Goal: Check status: Check status

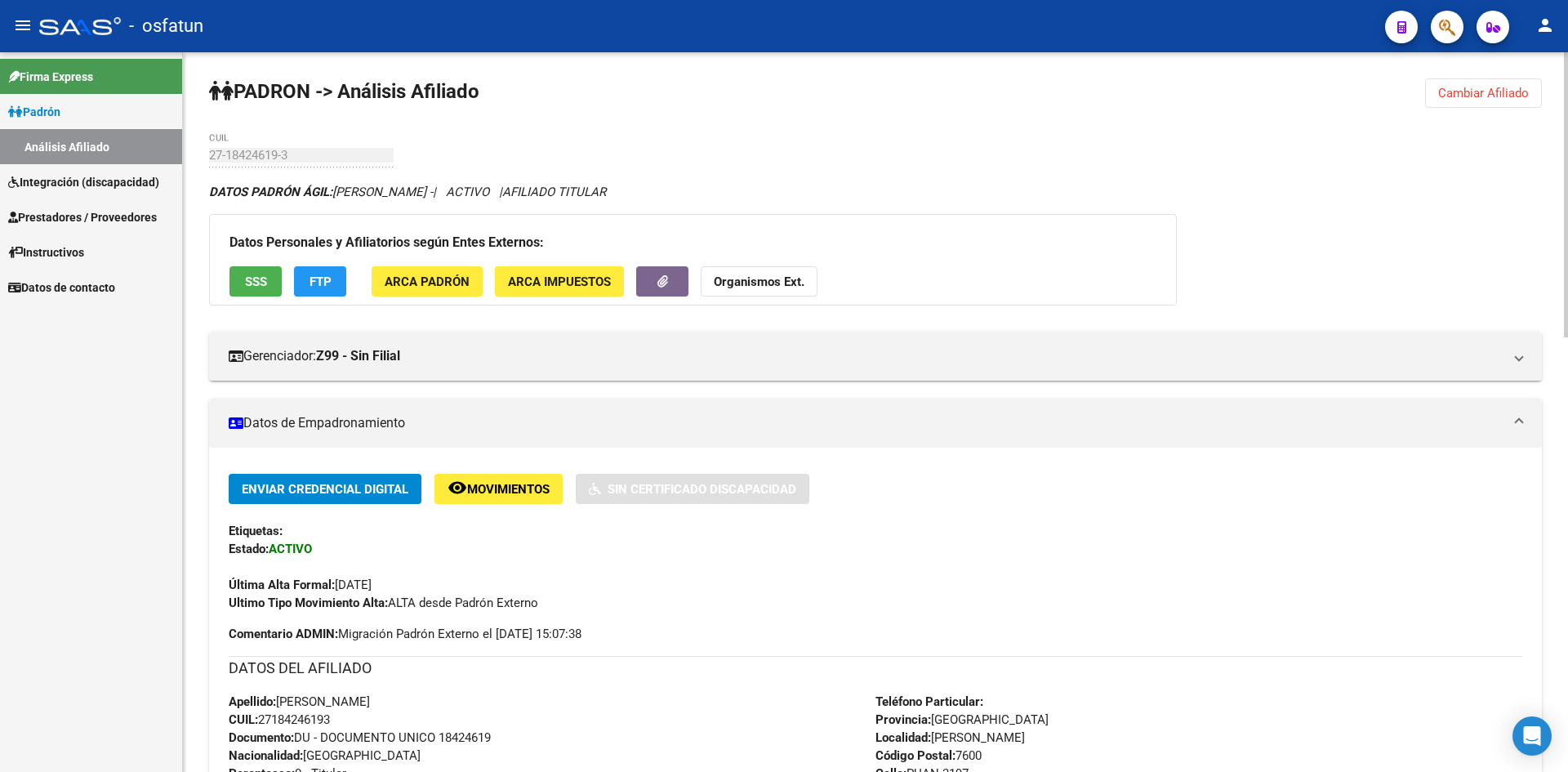
click at [1456, 83] on button "Cambiar Afiliado" at bounding box center [1484, 93] width 117 height 30
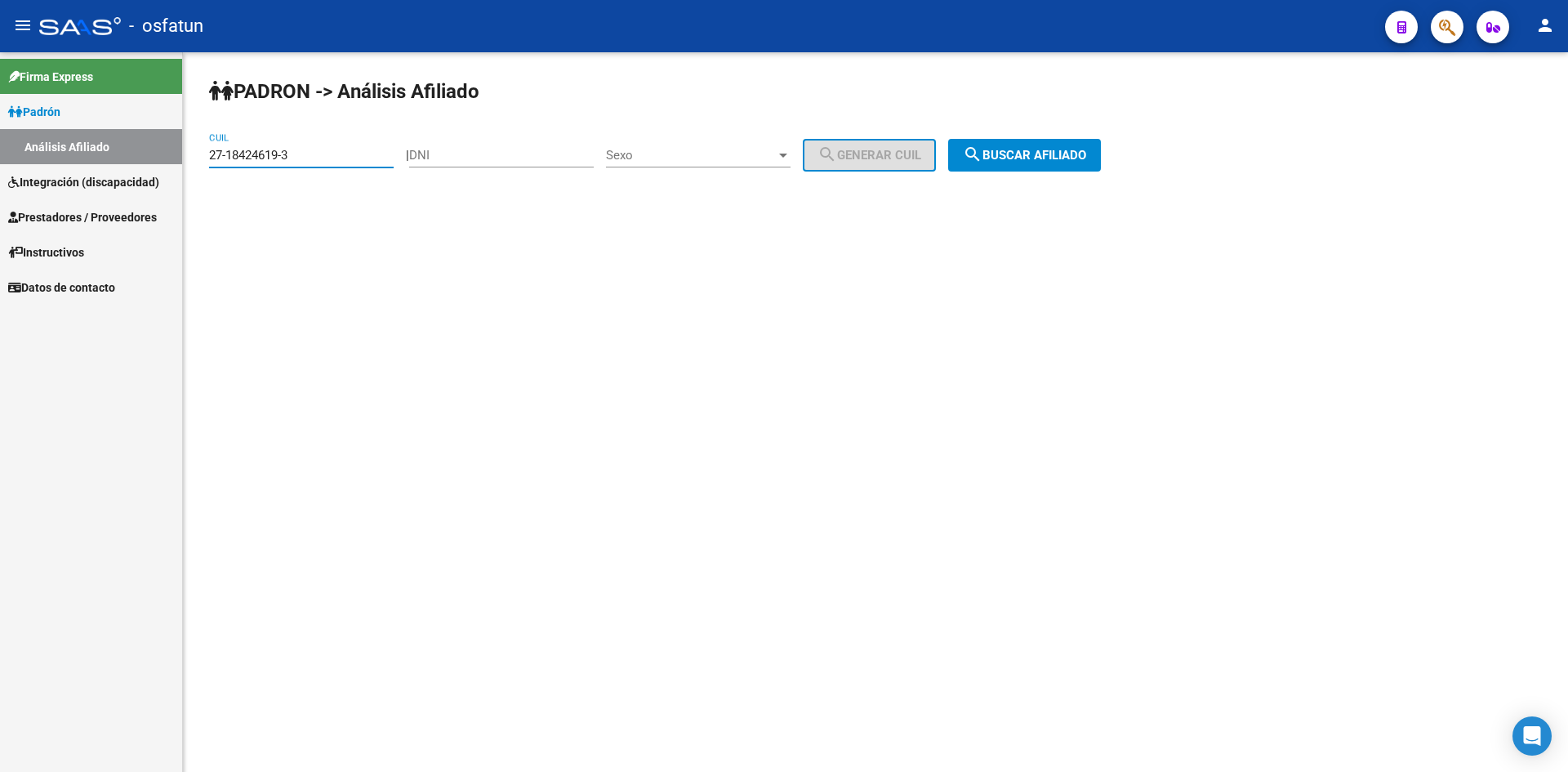
drag, startPoint x: 331, startPoint y: 150, endPoint x: 16, endPoint y: 150, distance: 315.0
click at [17, 150] on mat-sidenav-container "Firma Express Padrón Análisis Afiliado Integración (discapacidad) Estado Presen…" at bounding box center [784, 412] width 1568 height 720
paste input "38881-8"
click at [1045, 148] on span "search Buscar afiliado" at bounding box center [1025, 155] width 124 height 15
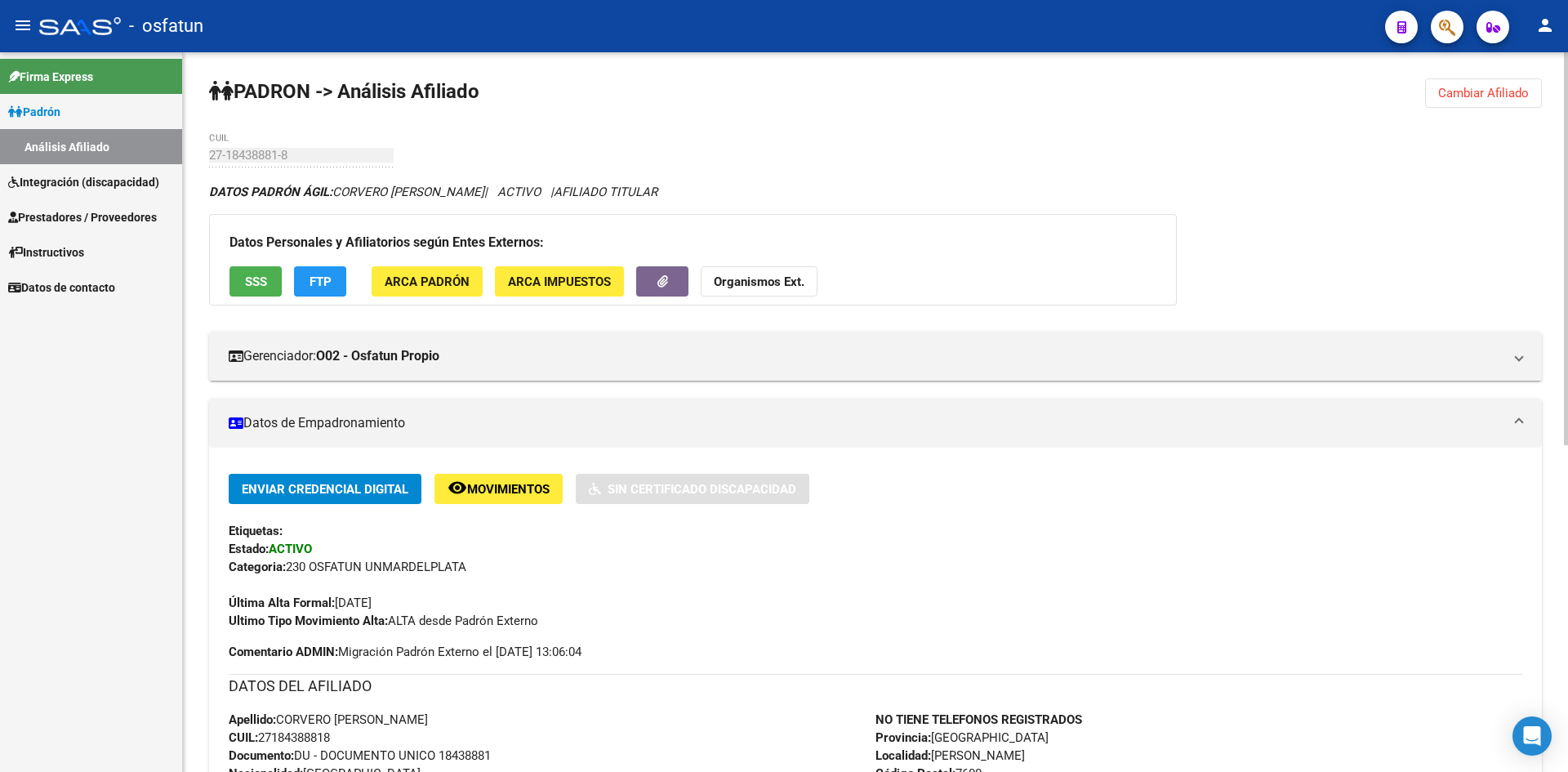
scroll to position [408, 0]
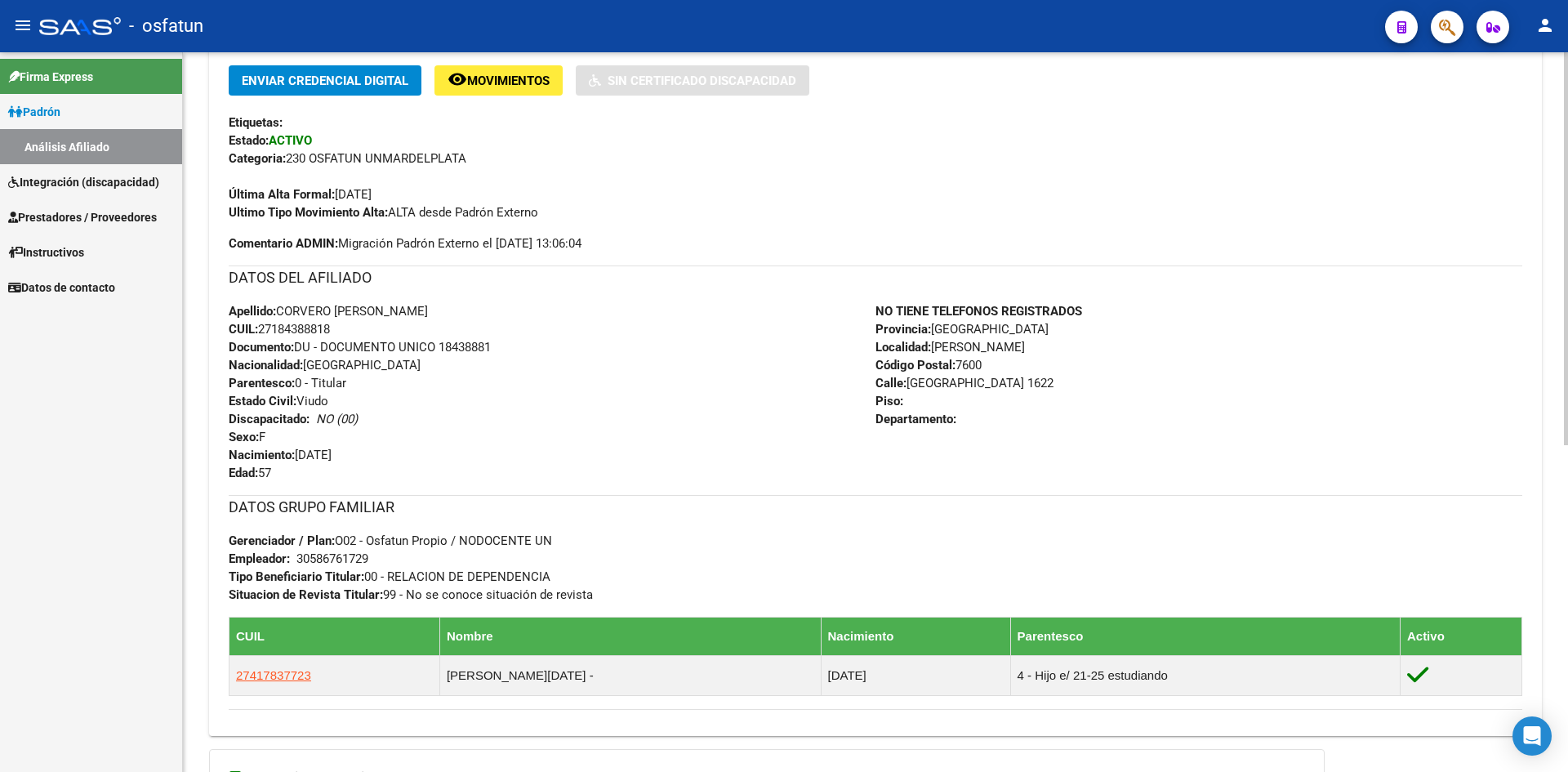
drag, startPoint x: 315, startPoint y: 457, endPoint x: 743, endPoint y: 459, distance: 428.0
click at [743, 459] on div "Apellido: CORVERO [PERSON_NAME] CUIL: 27184388818 Documento: DU - DOCUMENTO UNI…" at bounding box center [552, 392] width 647 height 180
click at [701, 458] on div "Apellido: CORVERO [PERSON_NAME] CUIL: 27184388818 Documento: DU - DOCUMENTO UNI…" at bounding box center [552, 392] width 647 height 180
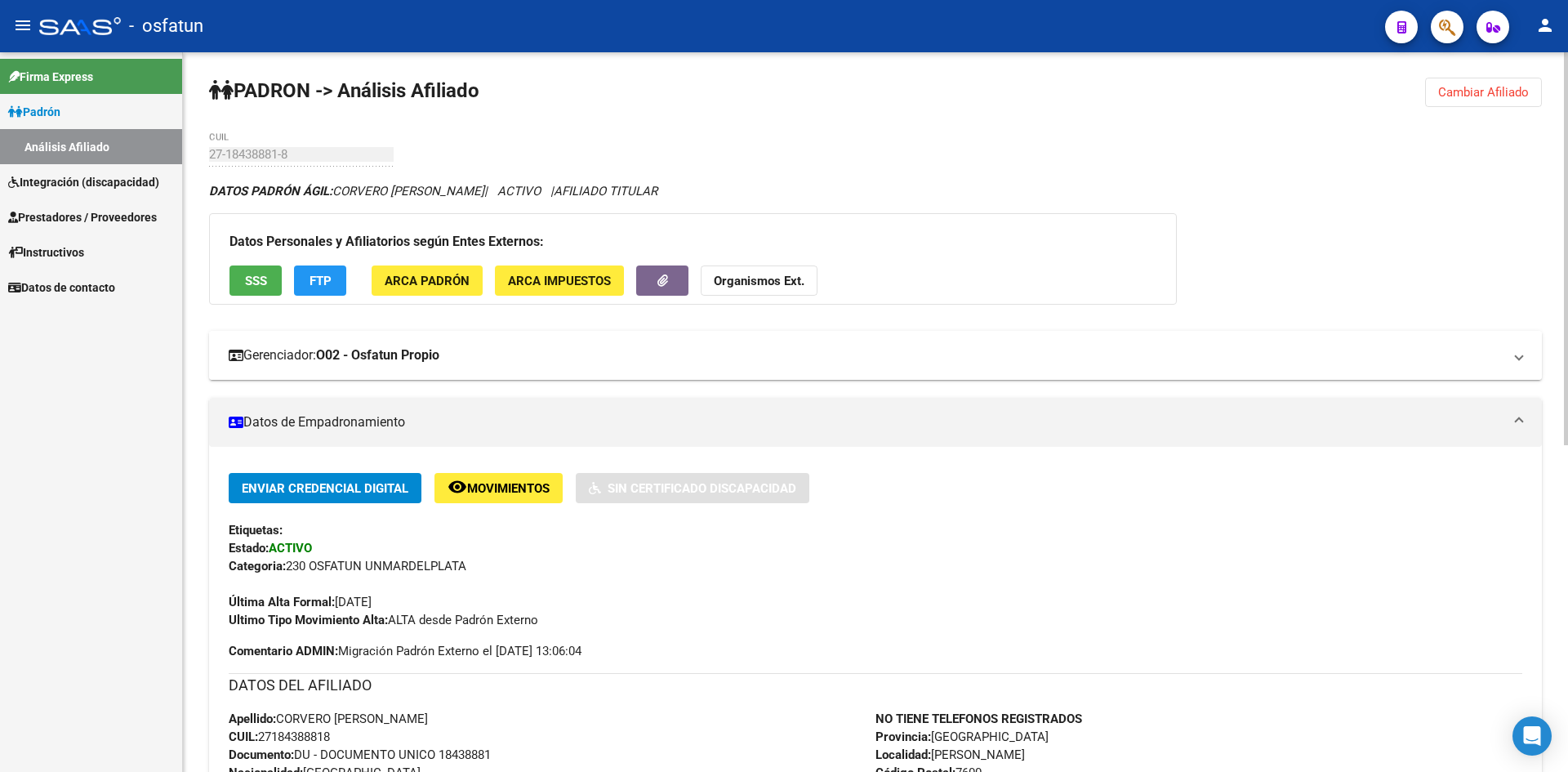
scroll to position [0, 0]
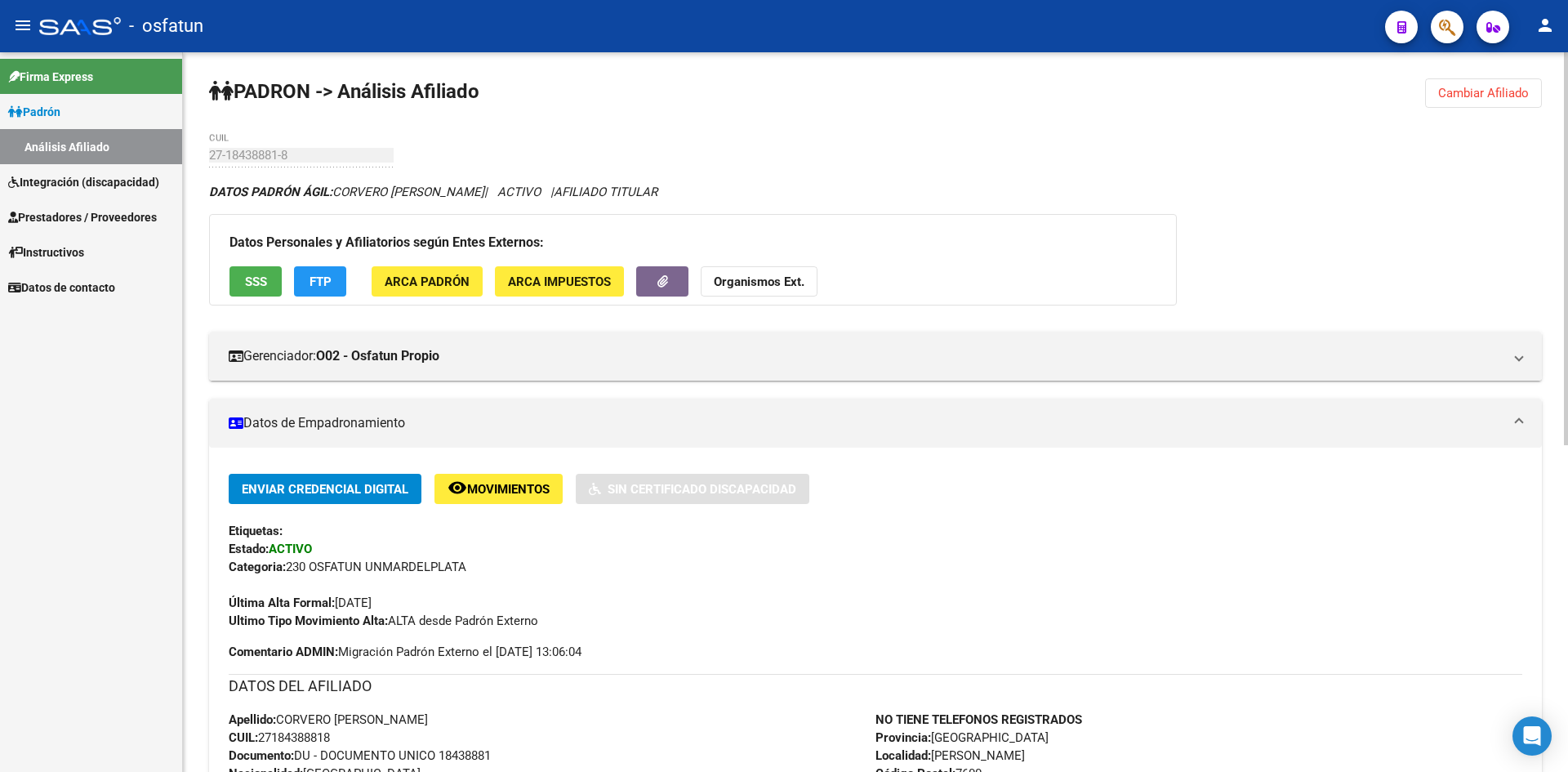
click at [755, 281] on strong "Organismos Ext." at bounding box center [759, 282] width 90 height 15
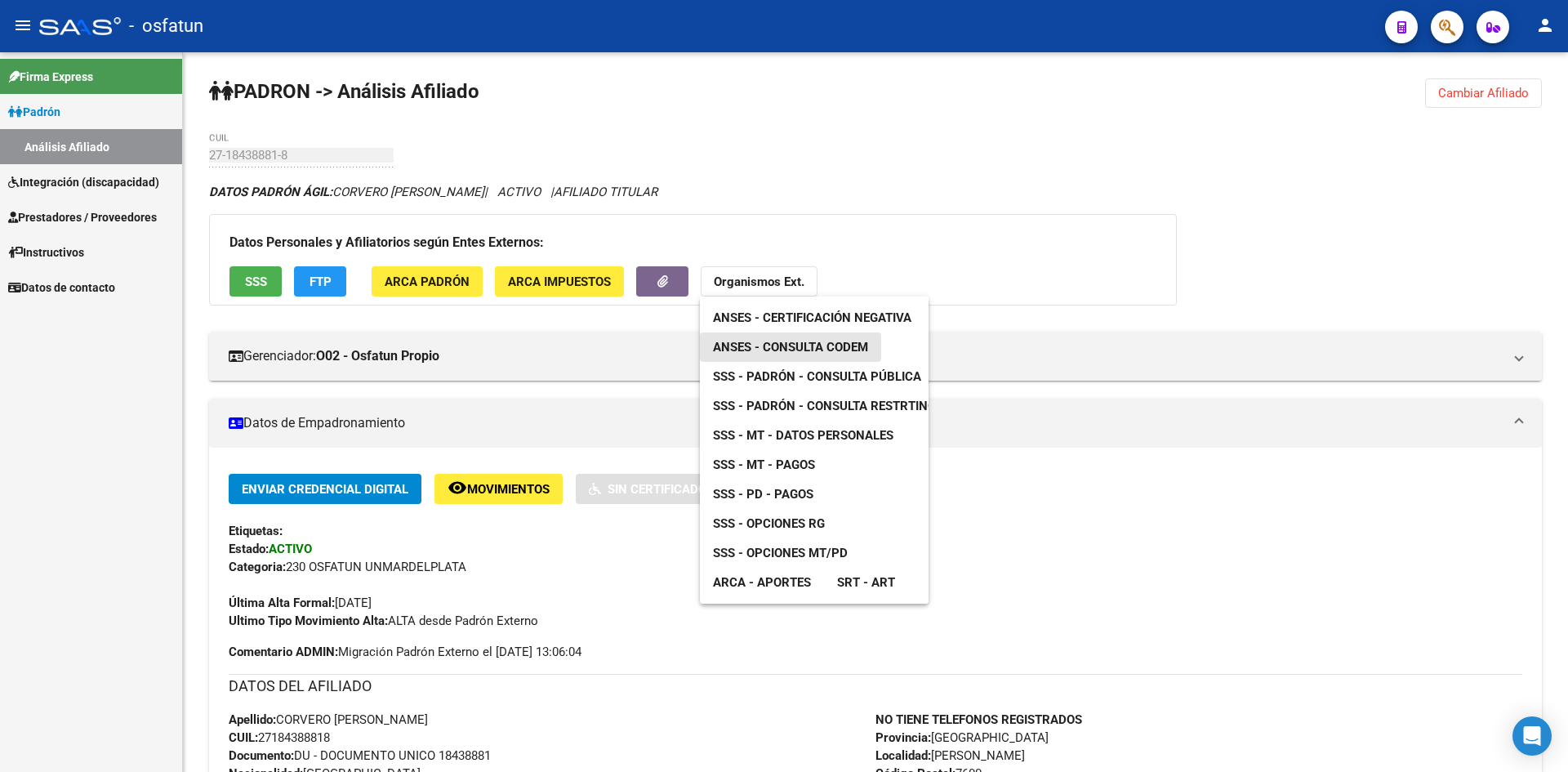
click at [809, 341] on span "ANSES - Consulta CODEM" at bounding box center [791, 347] width 155 height 15
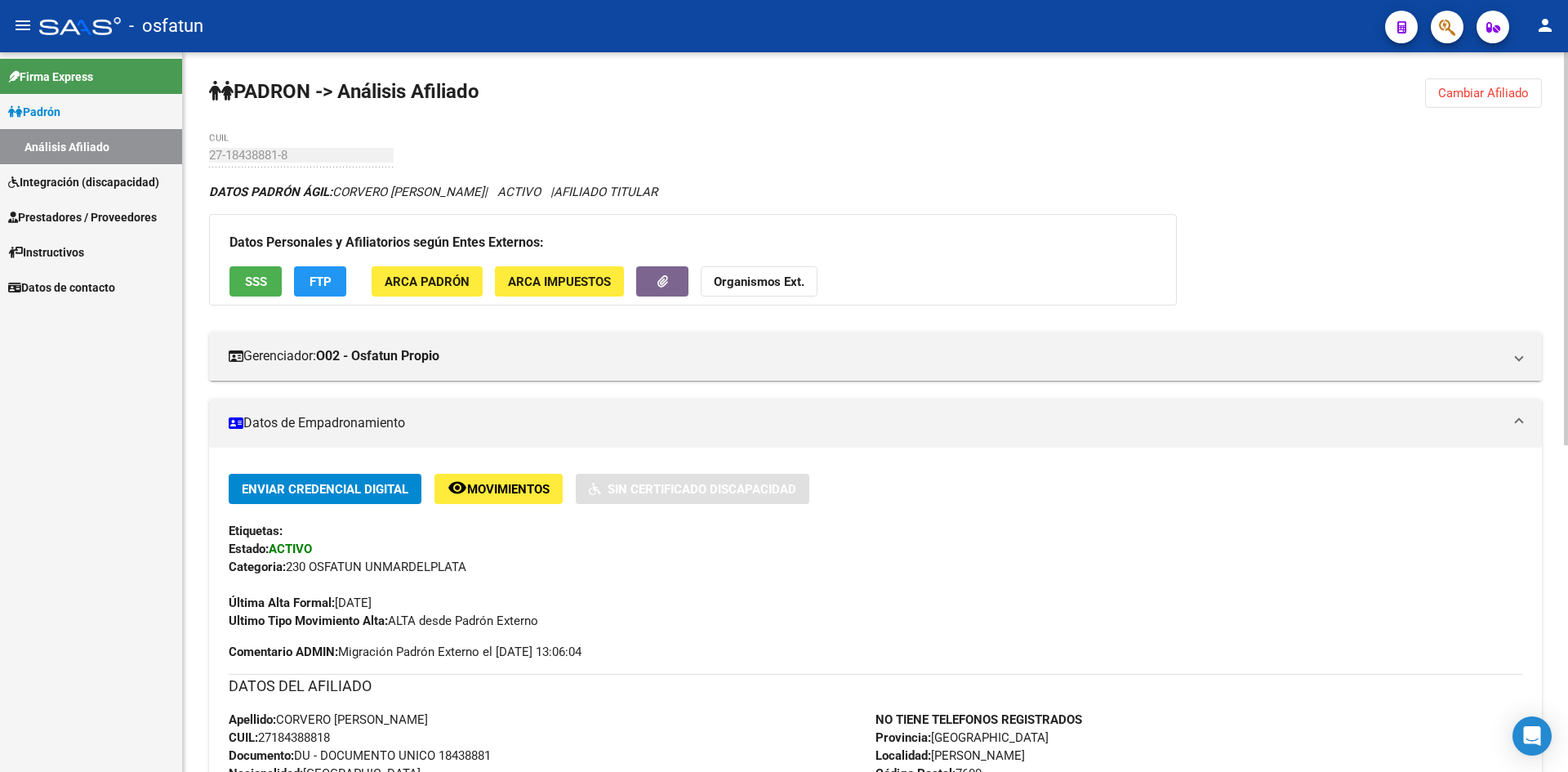
click at [762, 283] on strong "Organismos Ext." at bounding box center [759, 282] width 90 height 15
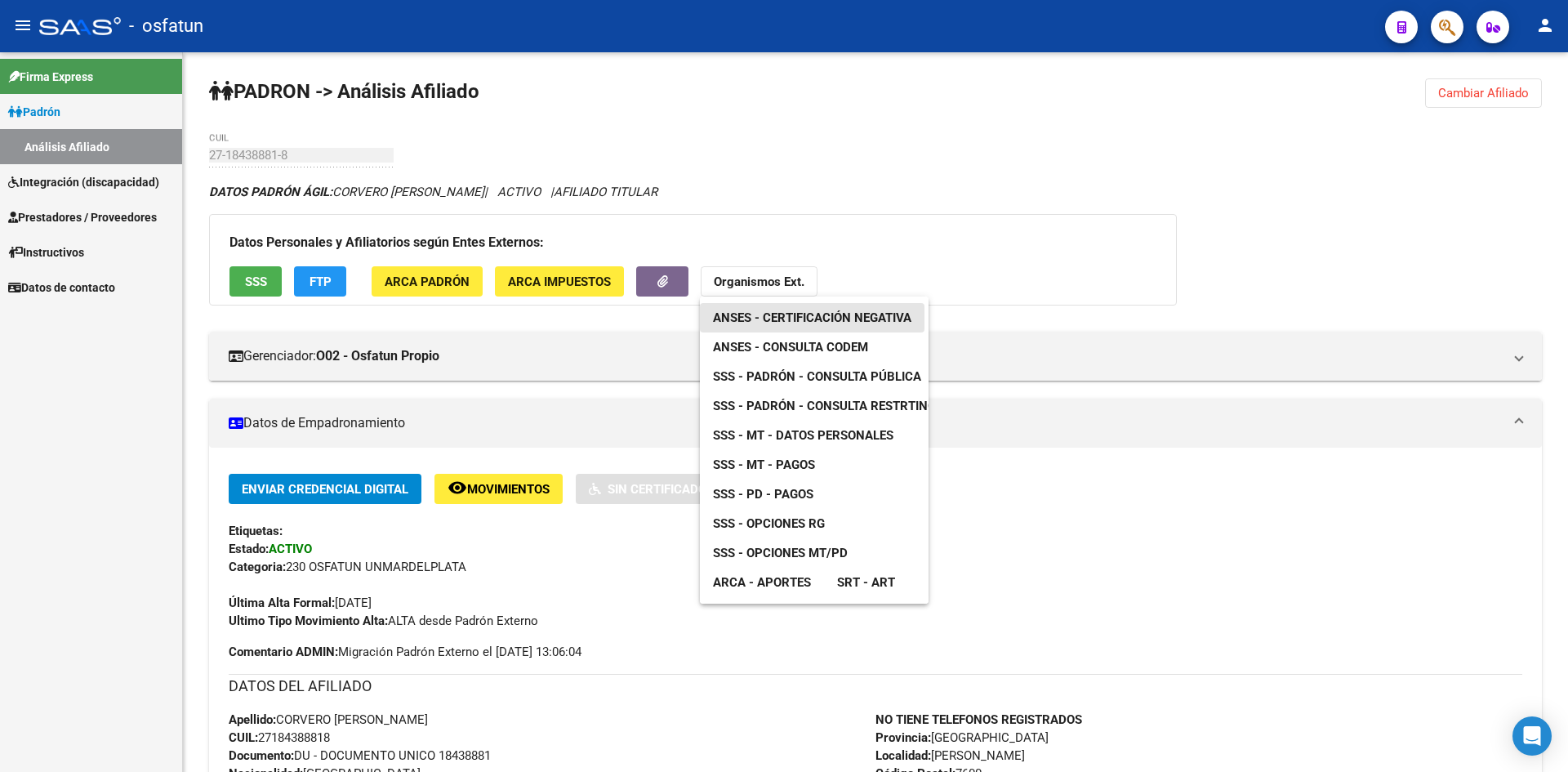
click at [806, 322] on span "ANSES - Certificación Negativa" at bounding box center [812, 318] width 198 height 15
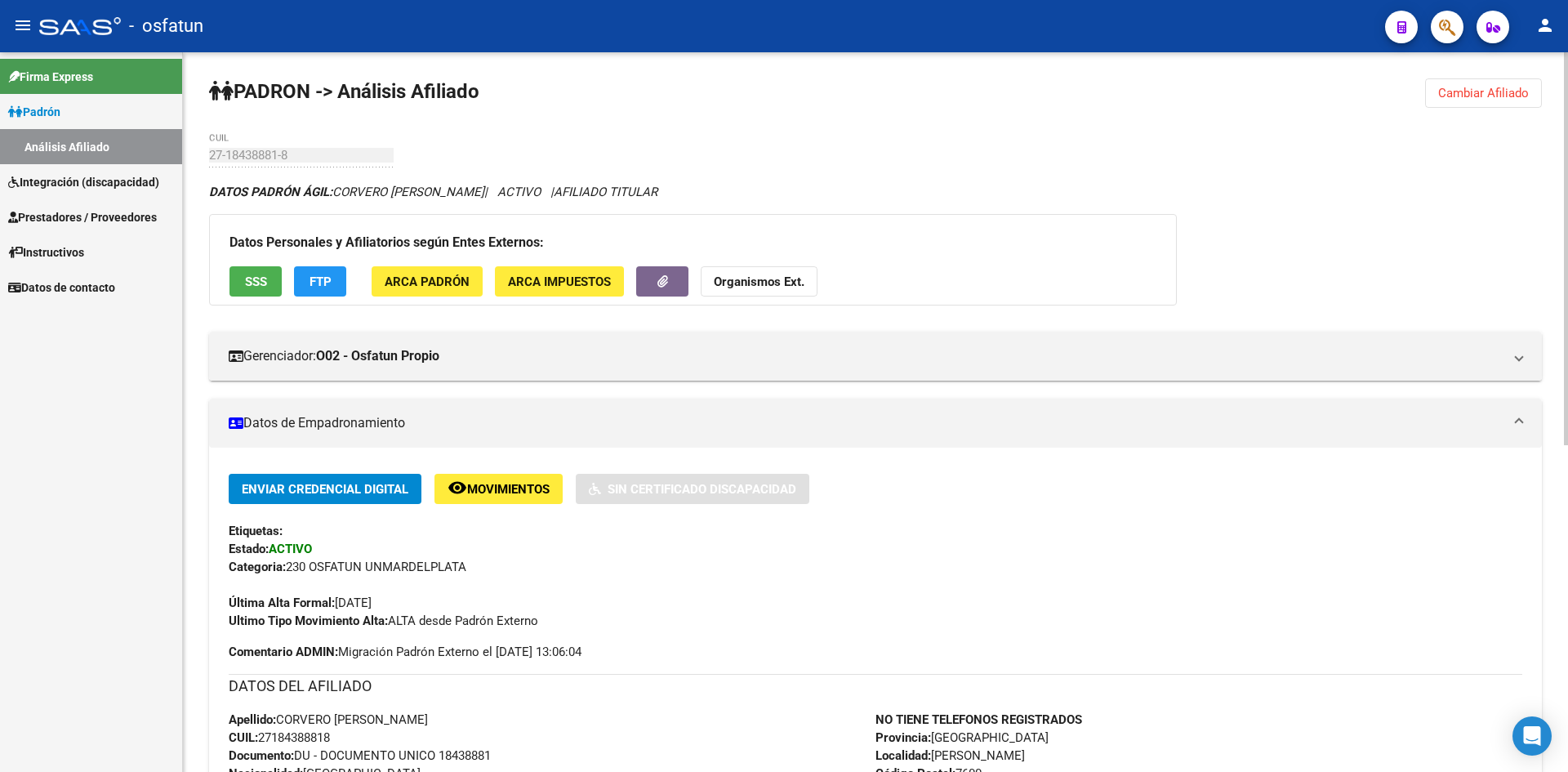
click at [770, 276] on strong "Organismos Ext." at bounding box center [759, 282] width 90 height 15
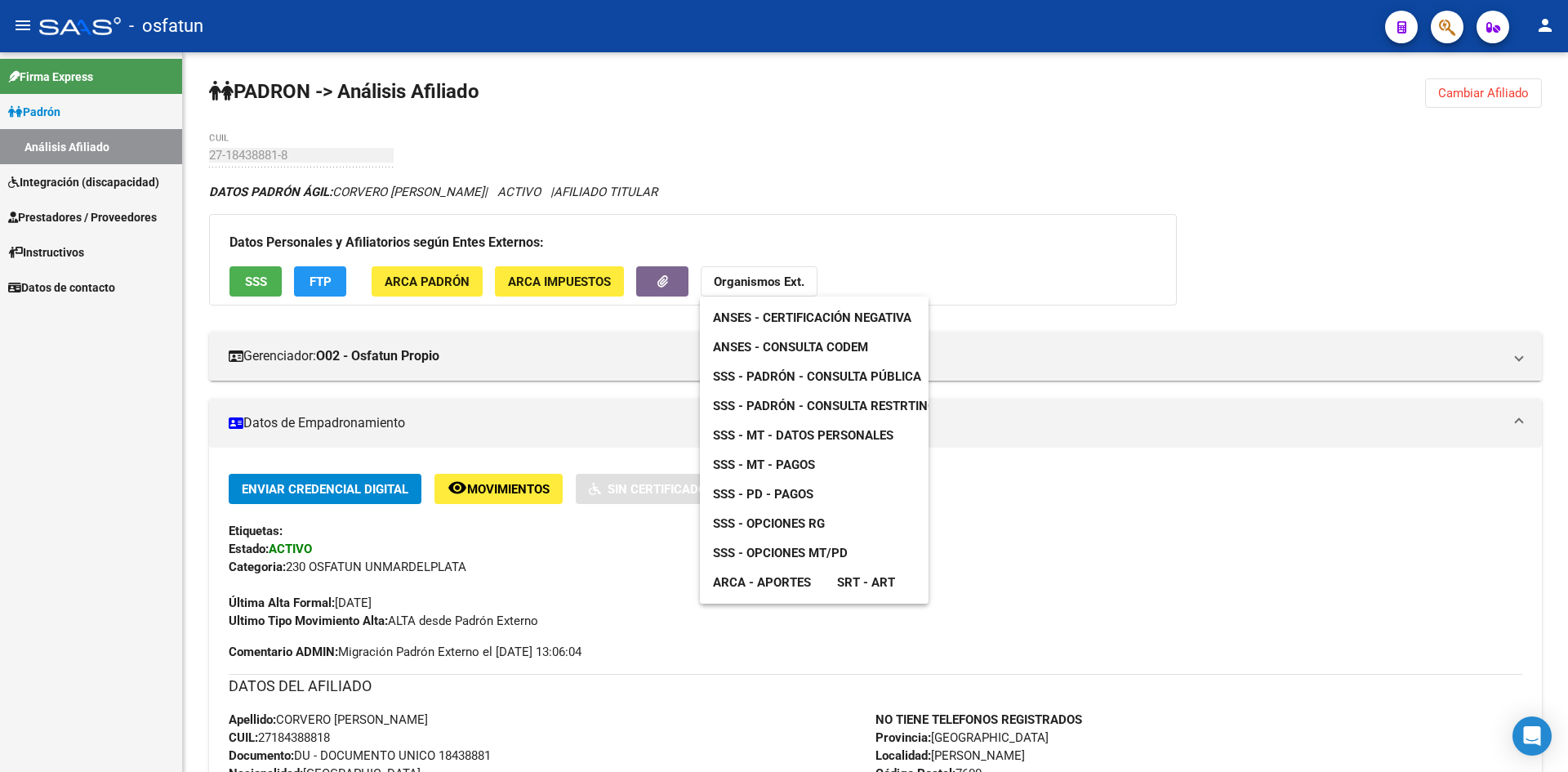
click at [785, 366] on link "SSS - Padrón - Consulta Pública" at bounding box center [817, 377] width 234 height 30
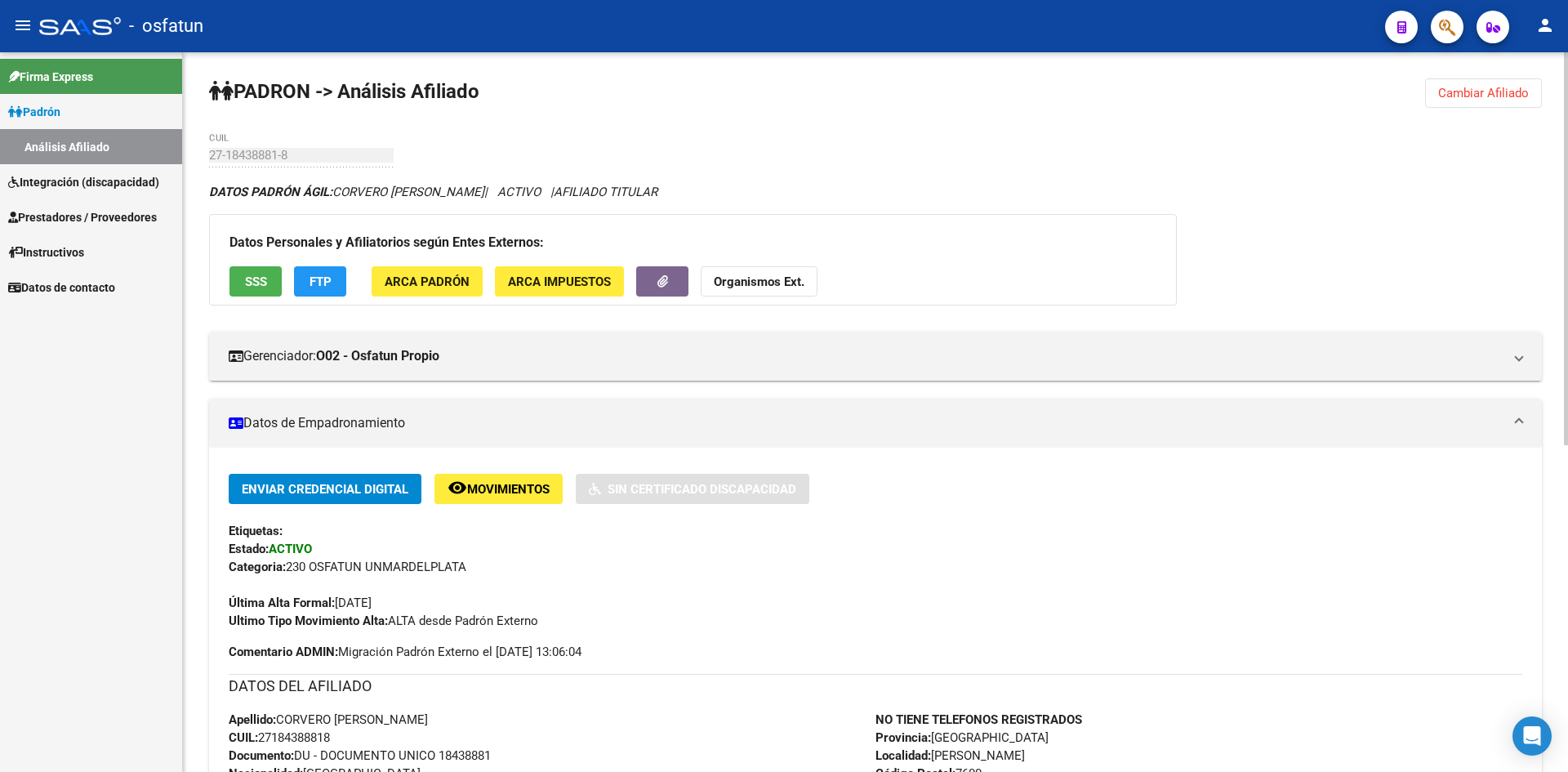
click at [760, 277] on strong "Organismos Ext." at bounding box center [759, 282] width 90 height 15
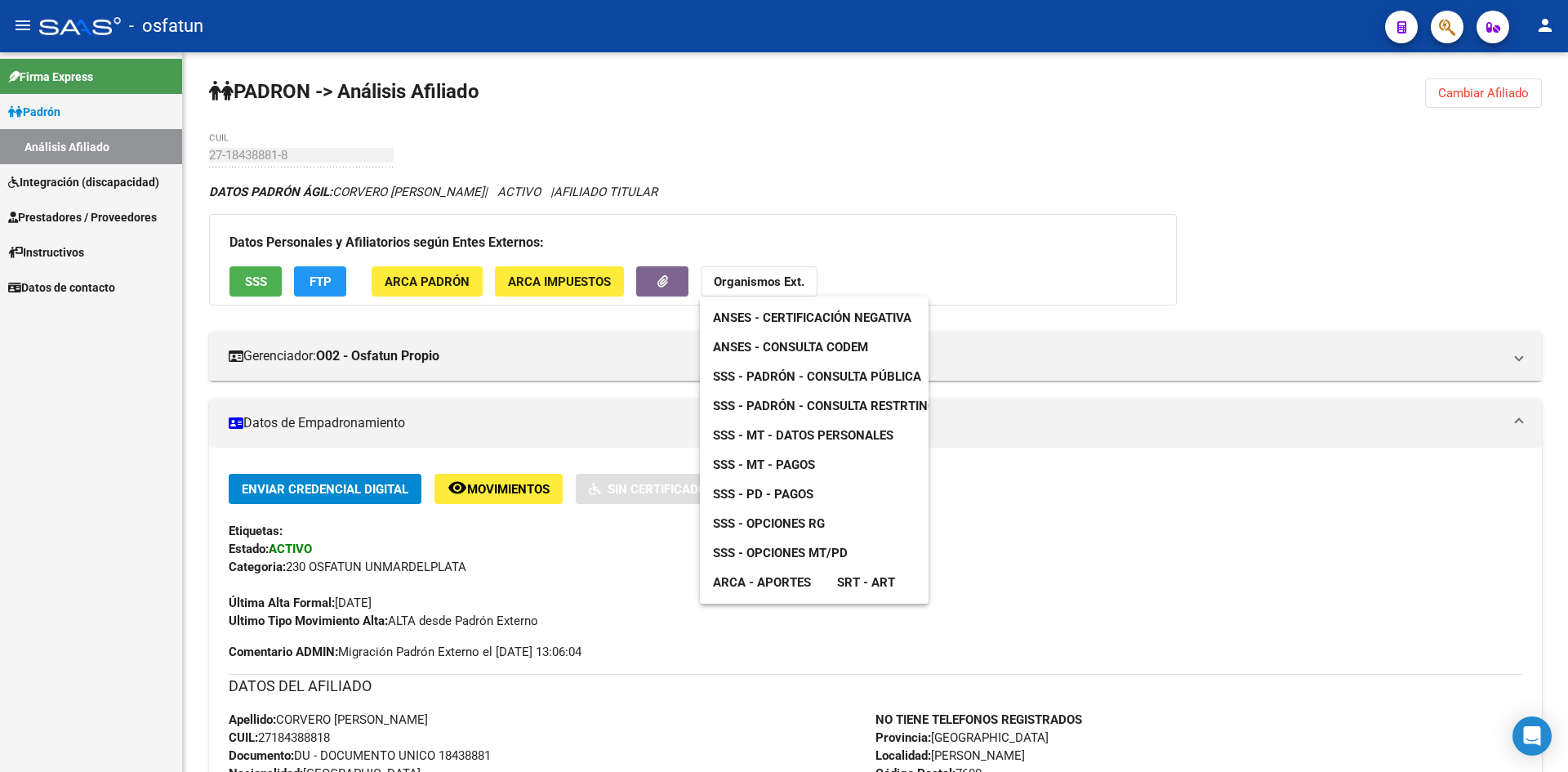
click at [793, 528] on span "SSS - Opciones RG" at bounding box center [769, 524] width 112 height 15
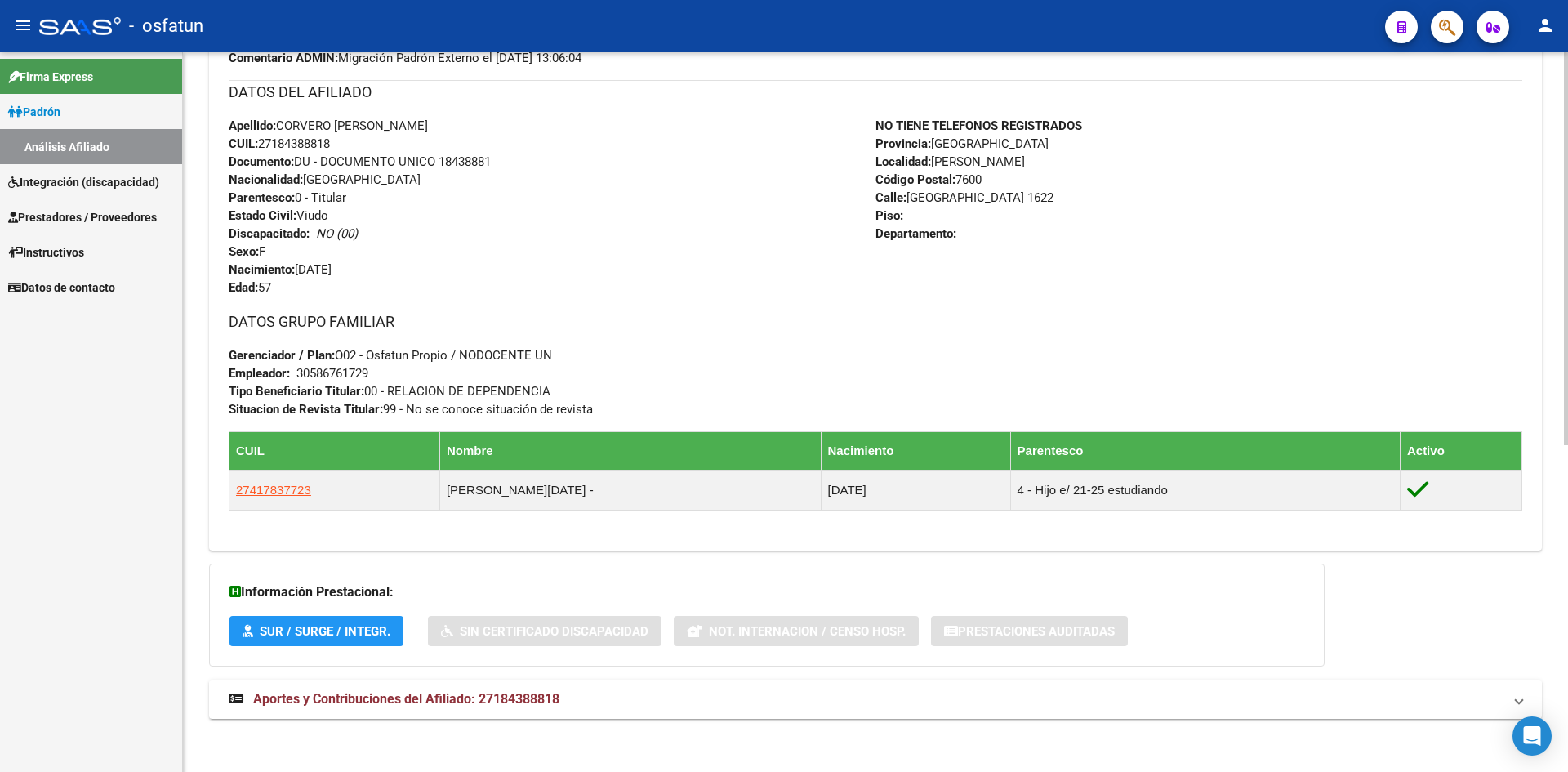
scroll to position [598, 0]
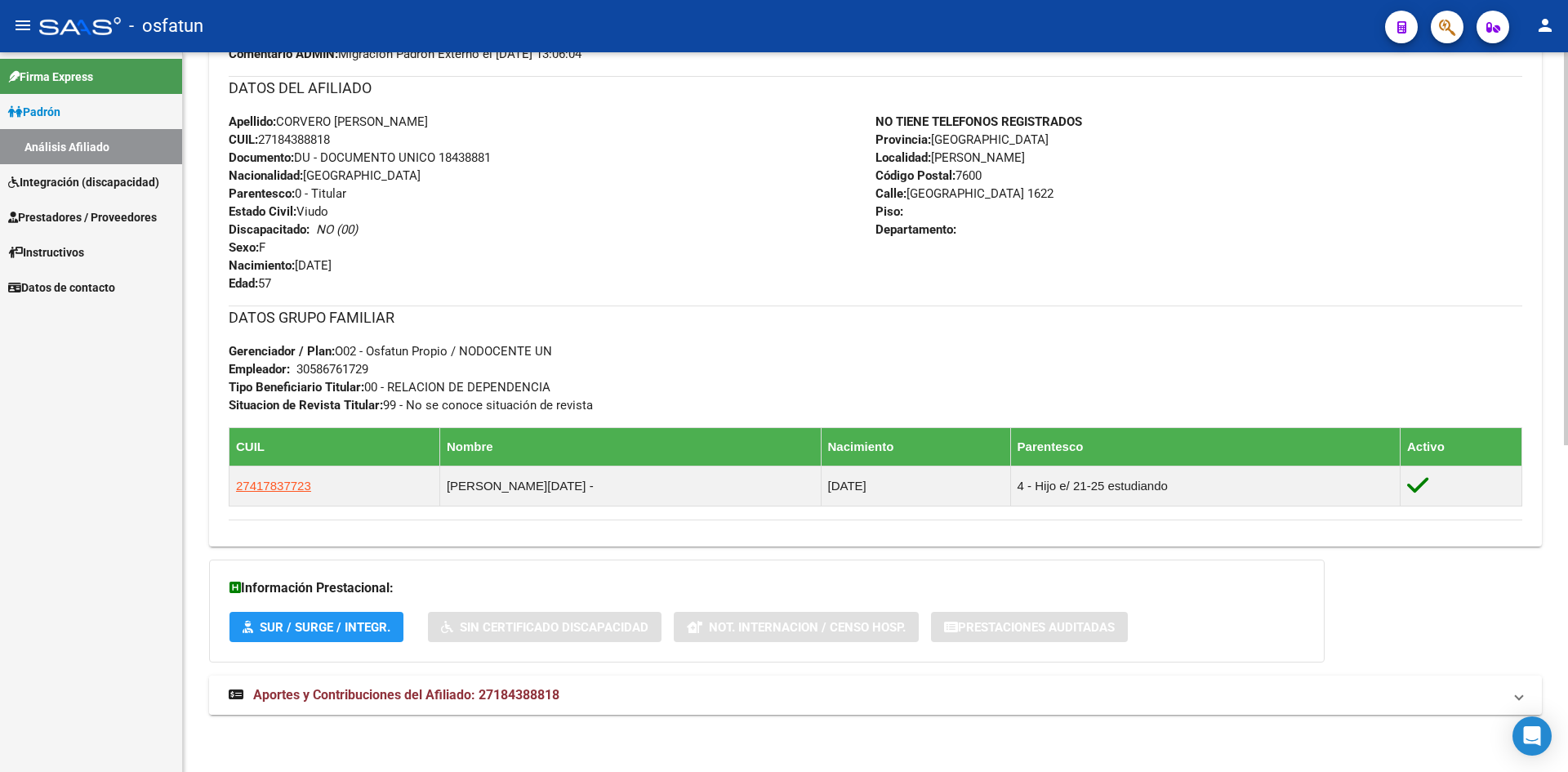
click at [535, 702] on strong "Aportes y Contribuciones del Afiliado: 27184388818" at bounding box center [394, 695] width 331 height 18
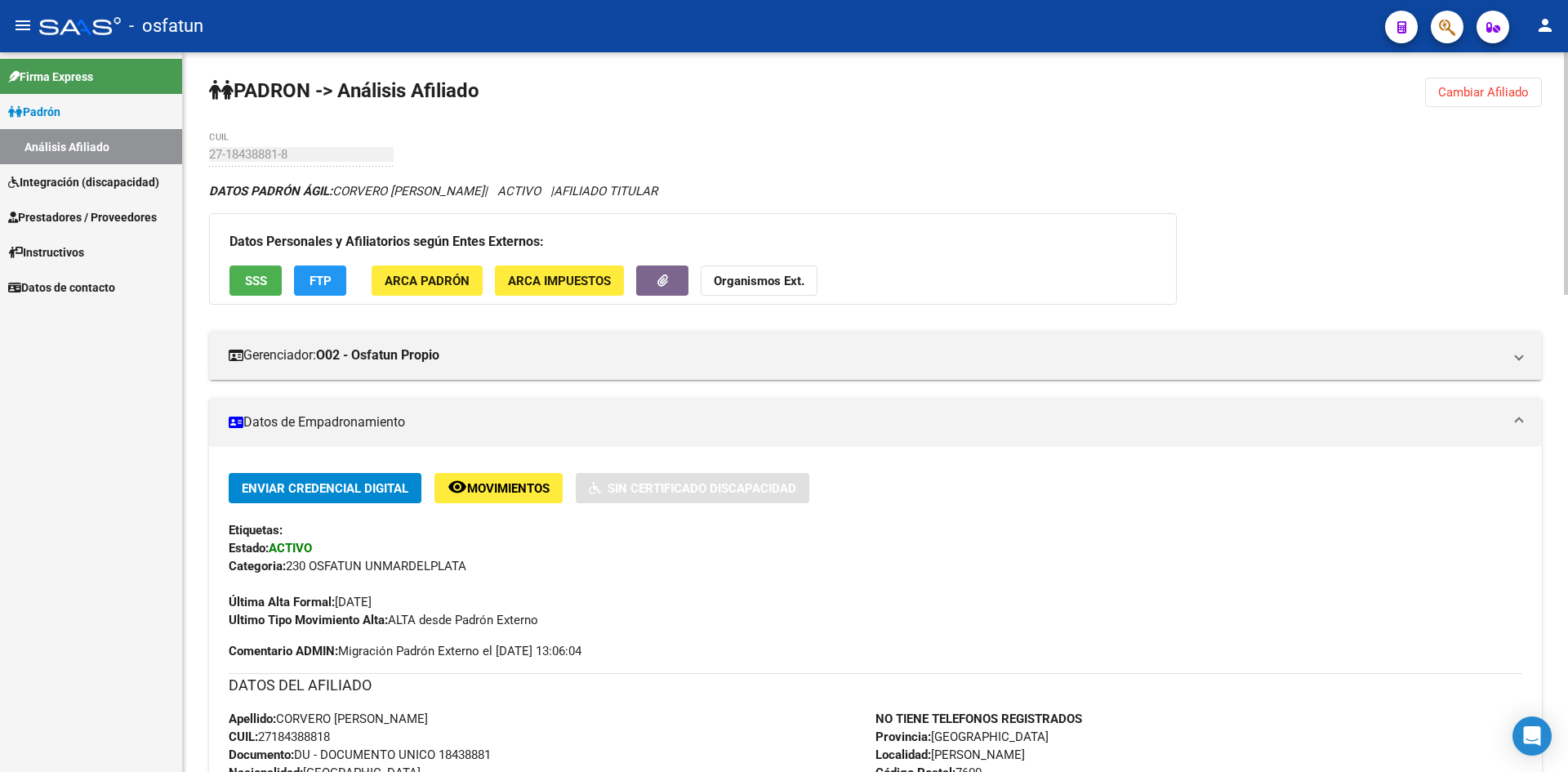
scroll to position [0, 0]
click at [1471, 94] on span "Cambiar Afiliado" at bounding box center [1483, 93] width 90 height 15
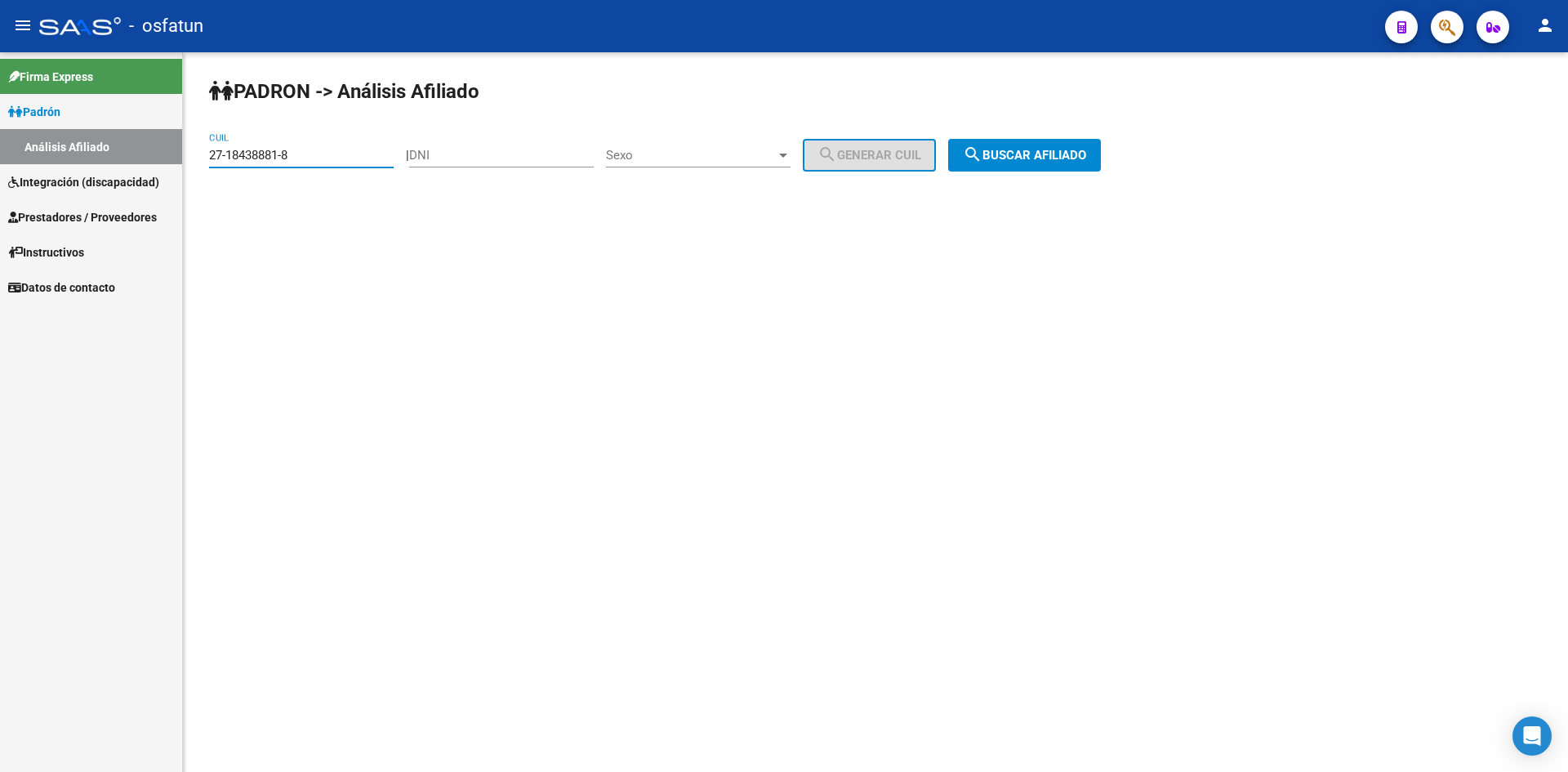
drag, startPoint x: 344, startPoint y: 158, endPoint x: 193, endPoint y: 170, distance: 151.5
click at [78, 158] on mat-sidenav-container "Firma Express Padrón Análisis Afiliado Integración (discapacidad) Estado Presen…" at bounding box center [784, 412] width 1568 height 720
paste input "82696-3"
click at [1017, 165] on button "search Buscar afiliado" at bounding box center [1025, 154] width 153 height 33
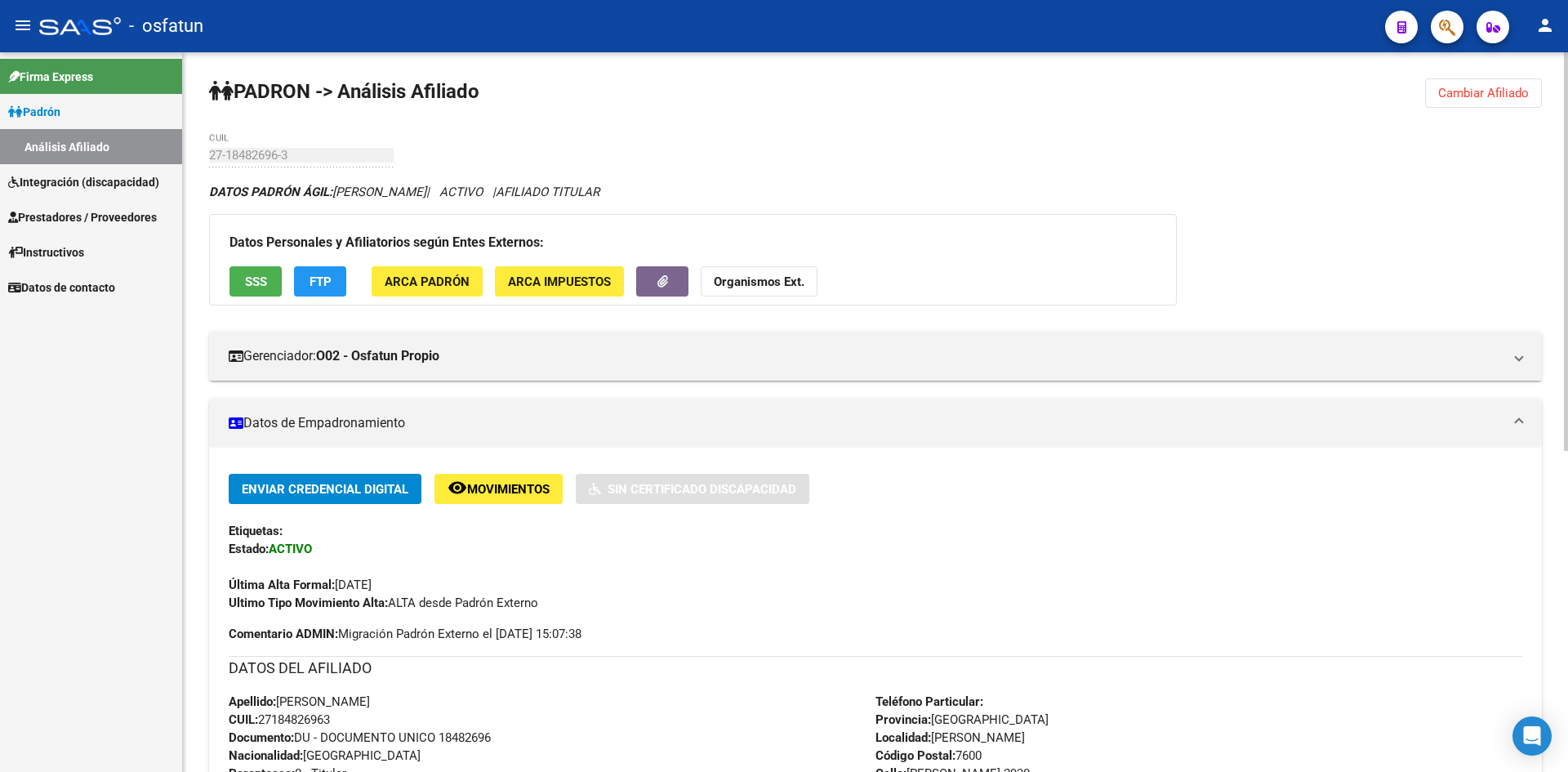
click at [781, 286] on strong "Organismos Ext." at bounding box center [759, 282] width 90 height 15
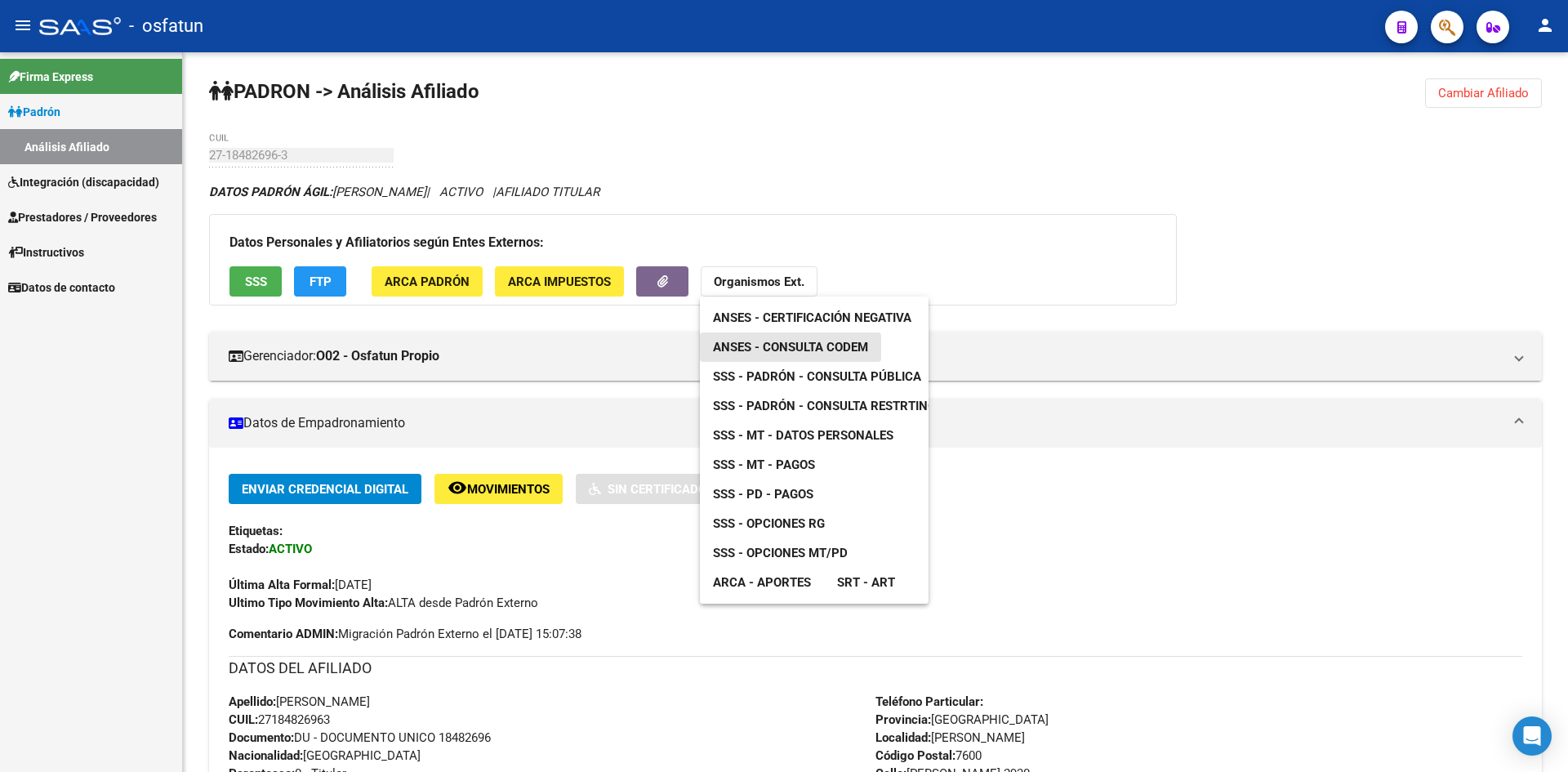
click at [835, 355] on link "ANSES - Consulta CODEM" at bounding box center [791, 347] width 181 height 30
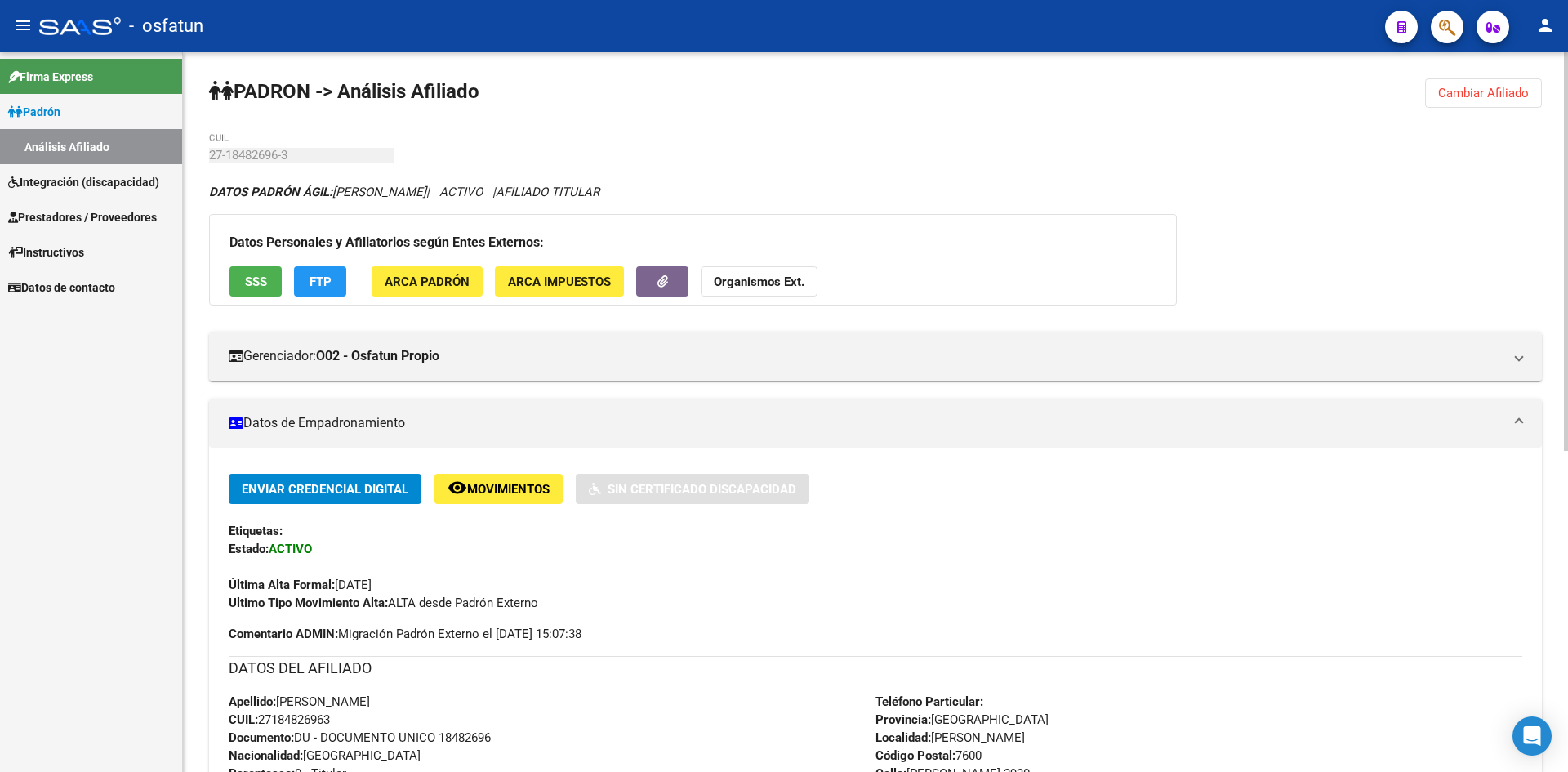
click at [791, 277] on strong "Organismos Ext." at bounding box center [759, 282] width 90 height 15
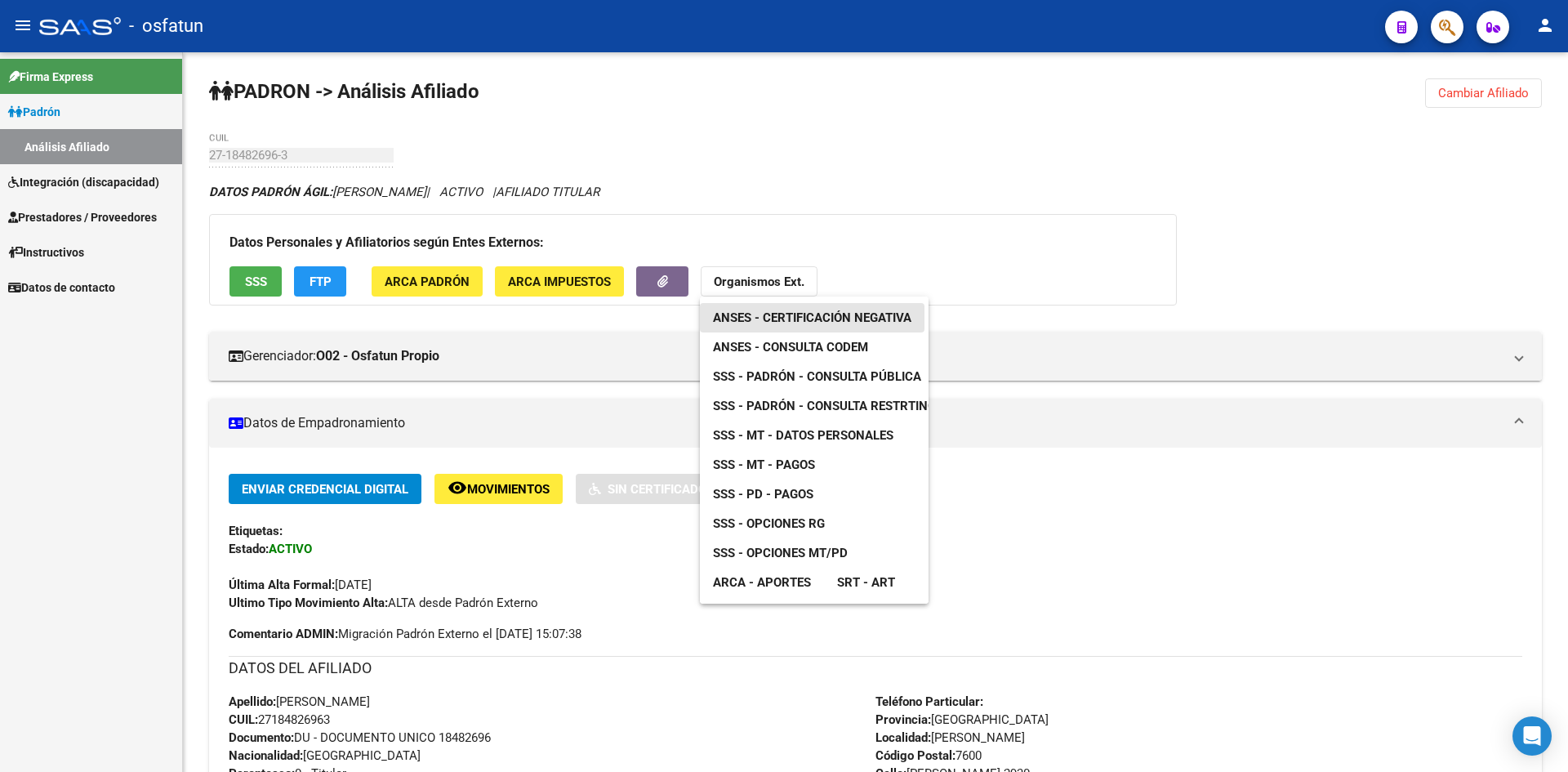
click at [816, 322] on span "ANSES - Certificación Negativa" at bounding box center [812, 318] width 198 height 15
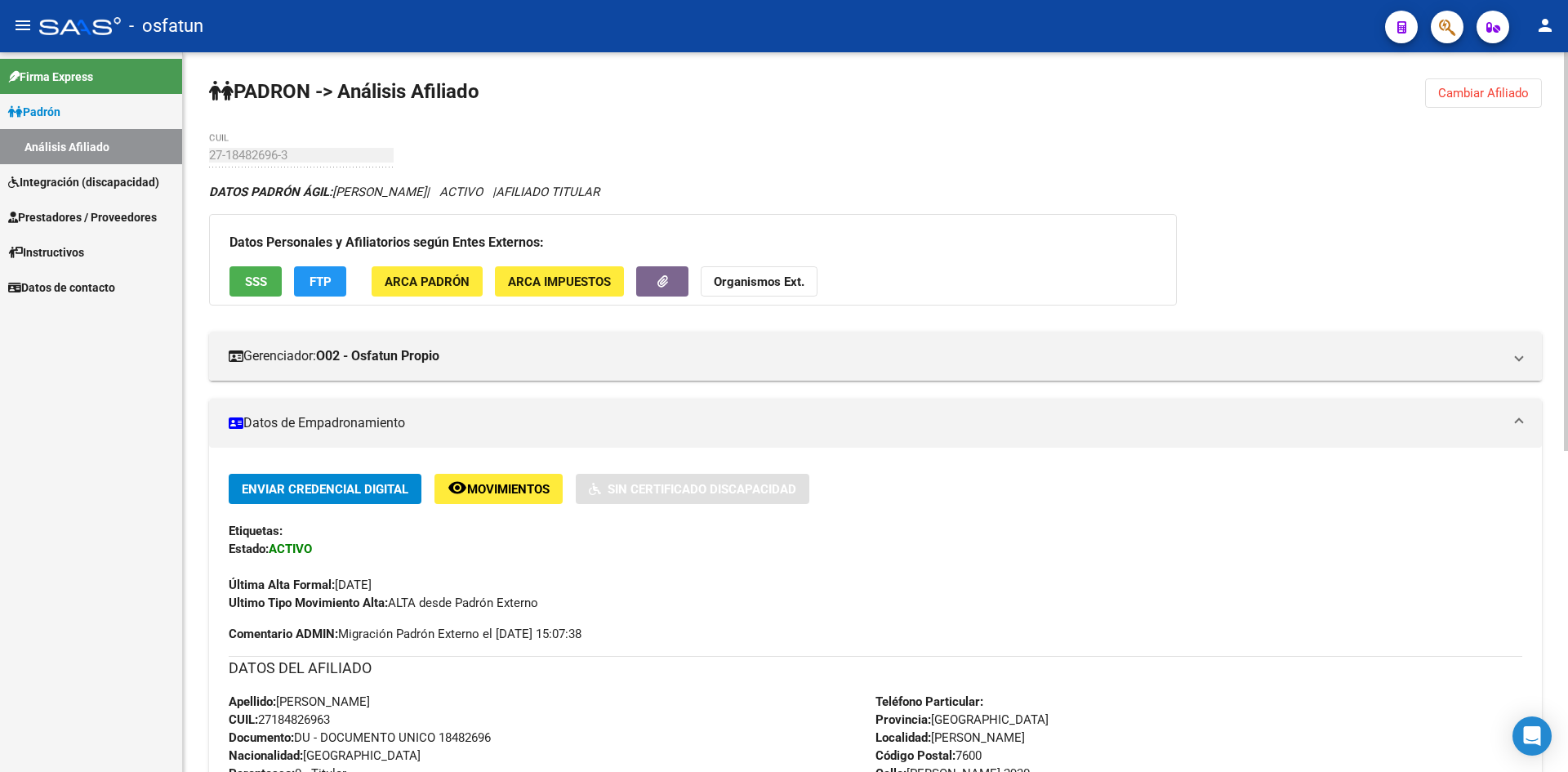
click at [770, 292] on button "Organismos Ext." at bounding box center [760, 281] width 117 height 30
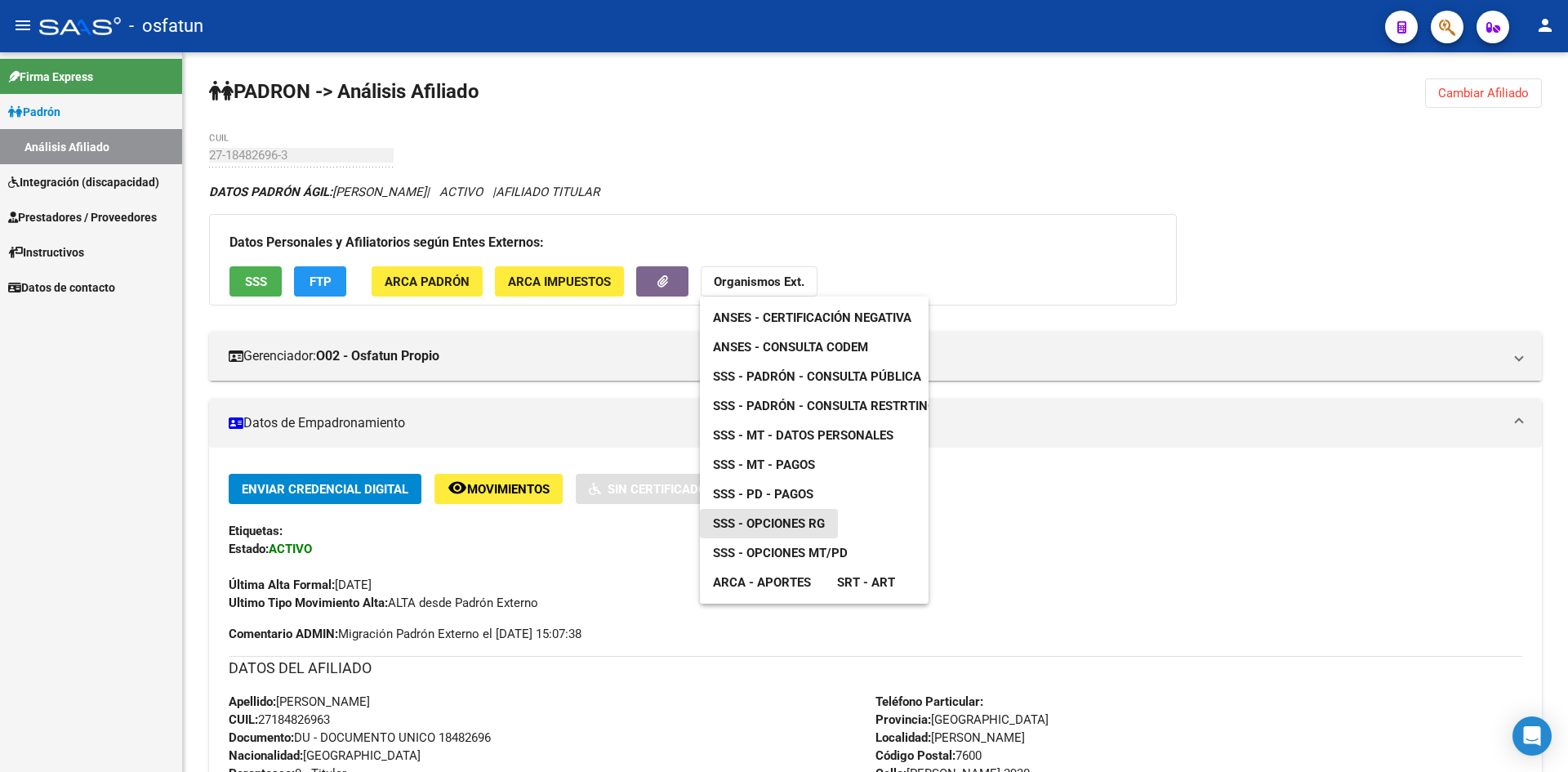
click at [802, 525] on span "SSS - Opciones RG" at bounding box center [769, 524] width 112 height 15
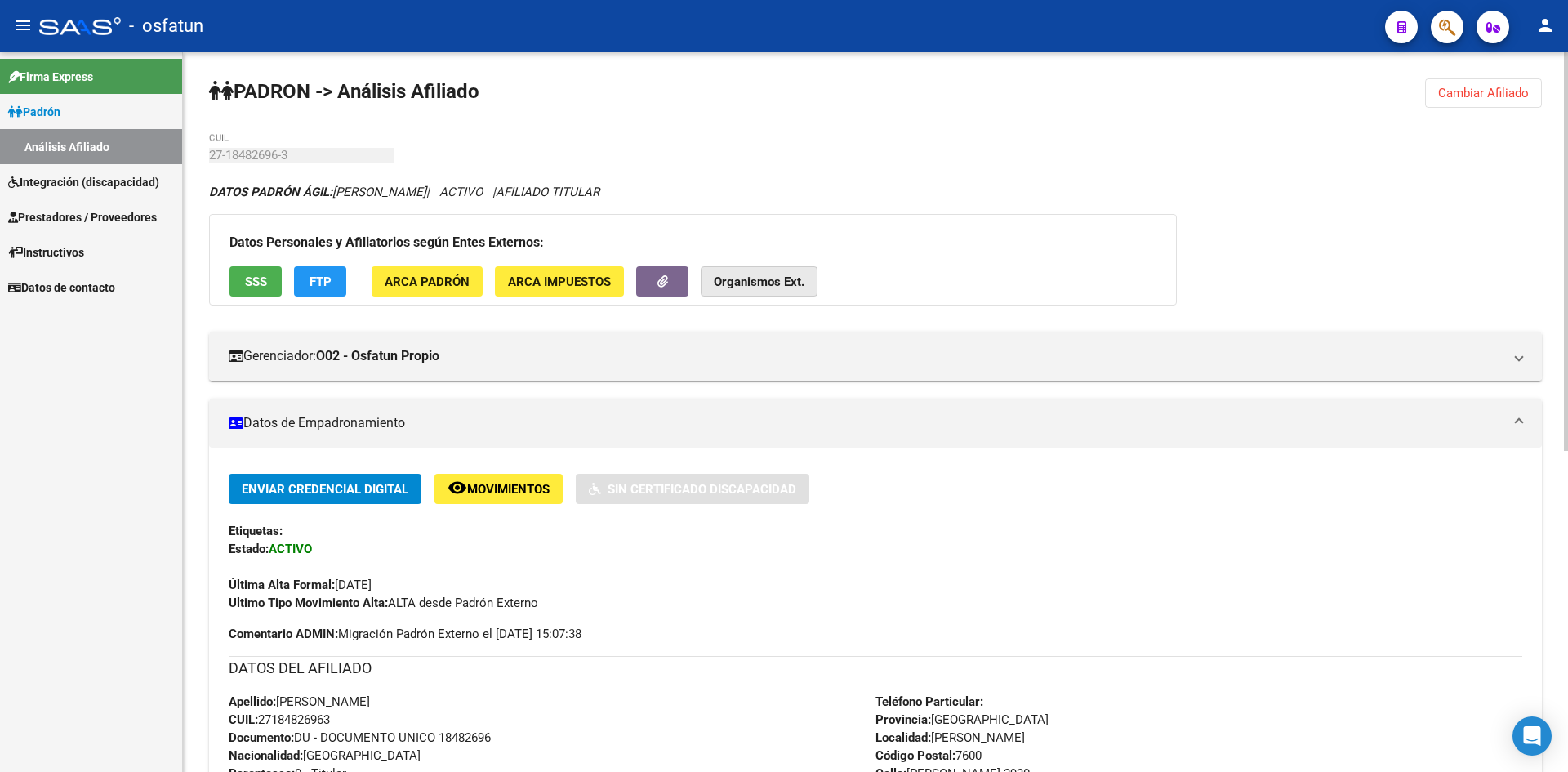
click at [727, 275] on strong "Organismos Ext." at bounding box center [759, 282] width 90 height 15
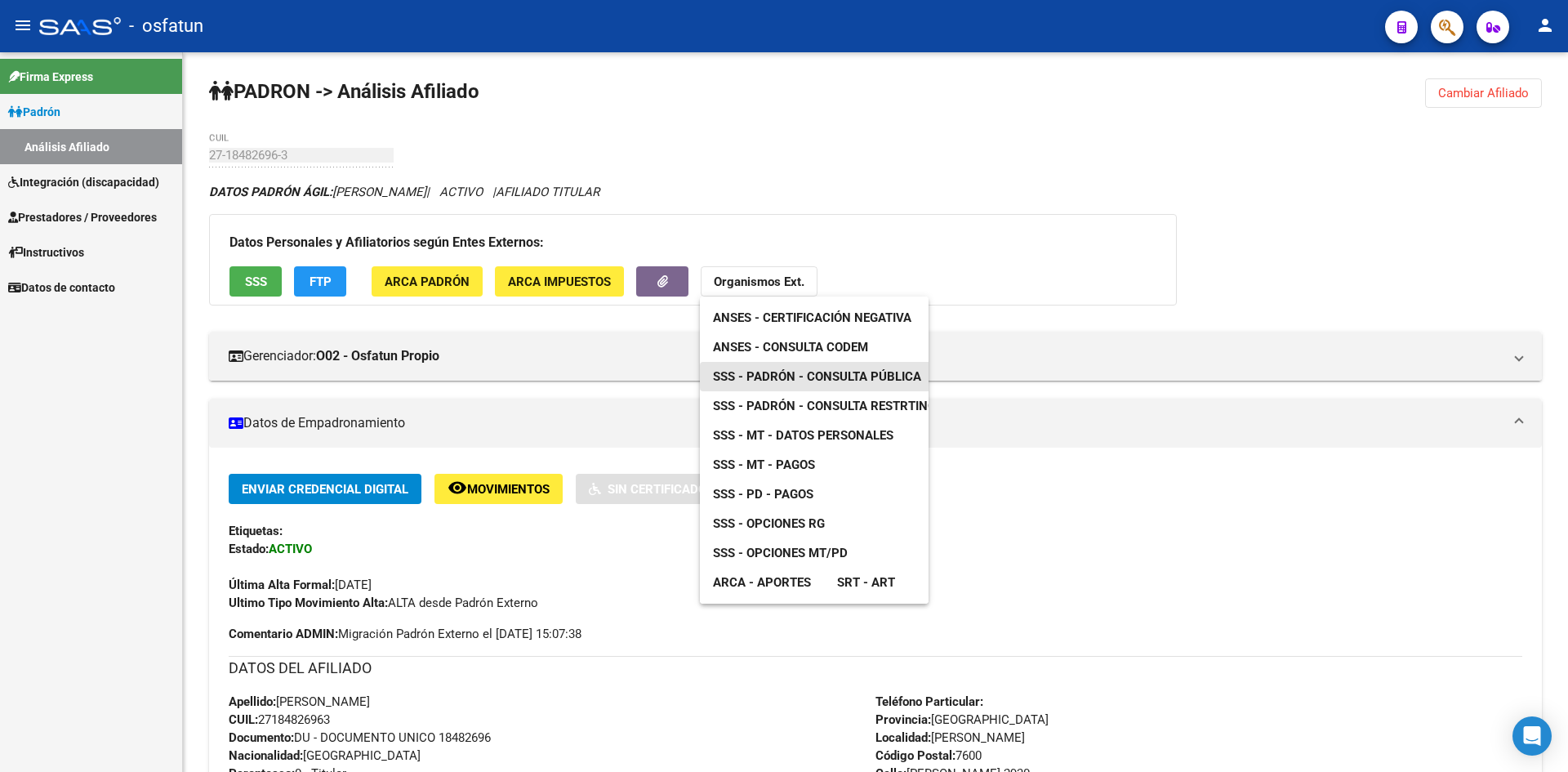
click at [777, 371] on span "SSS - Padrón - Consulta Pública" at bounding box center [817, 377] width 208 height 15
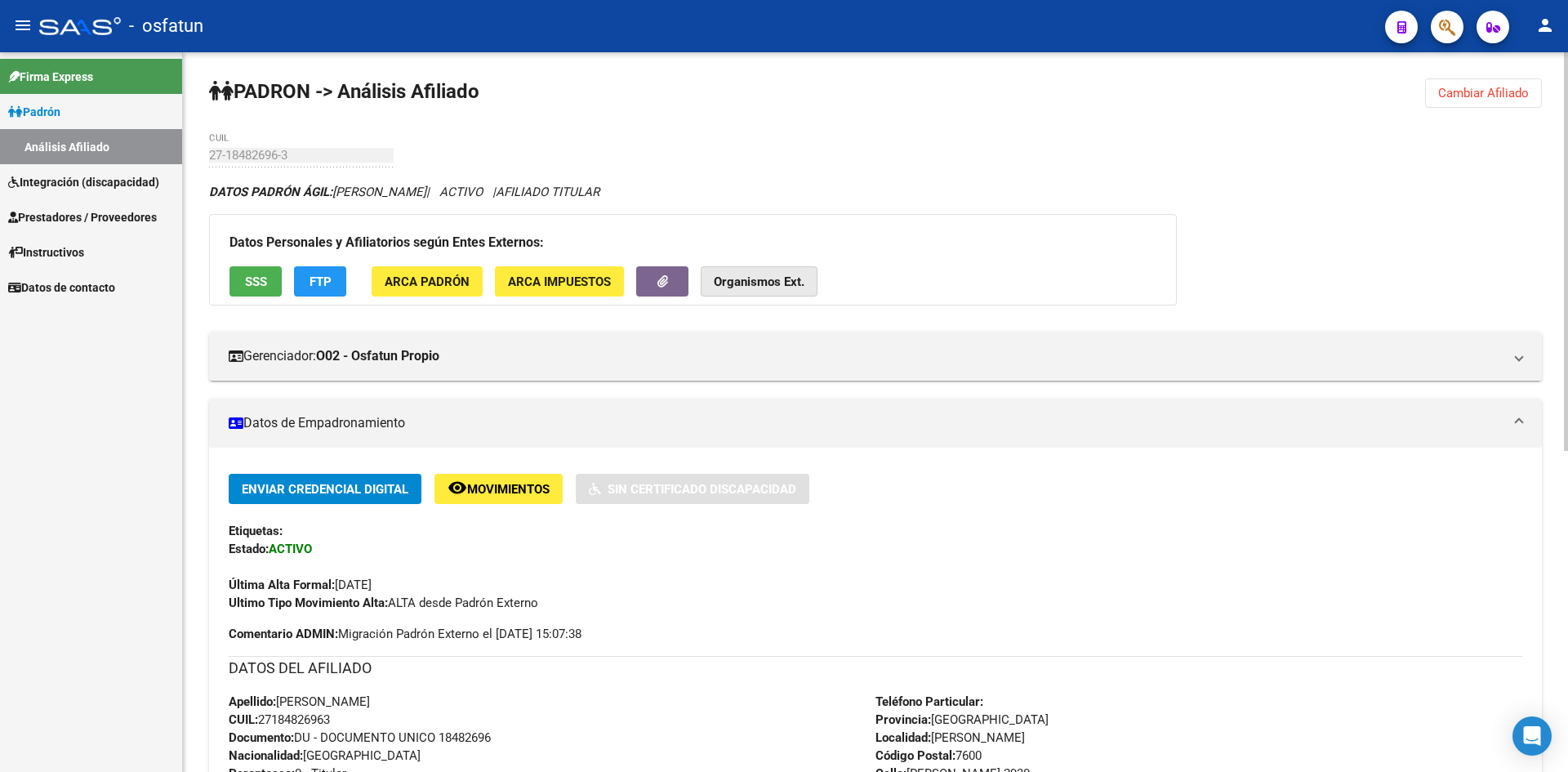
click at [775, 276] on strong "Organismos Ext." at bounding box center [759, 282] width 90 height 15
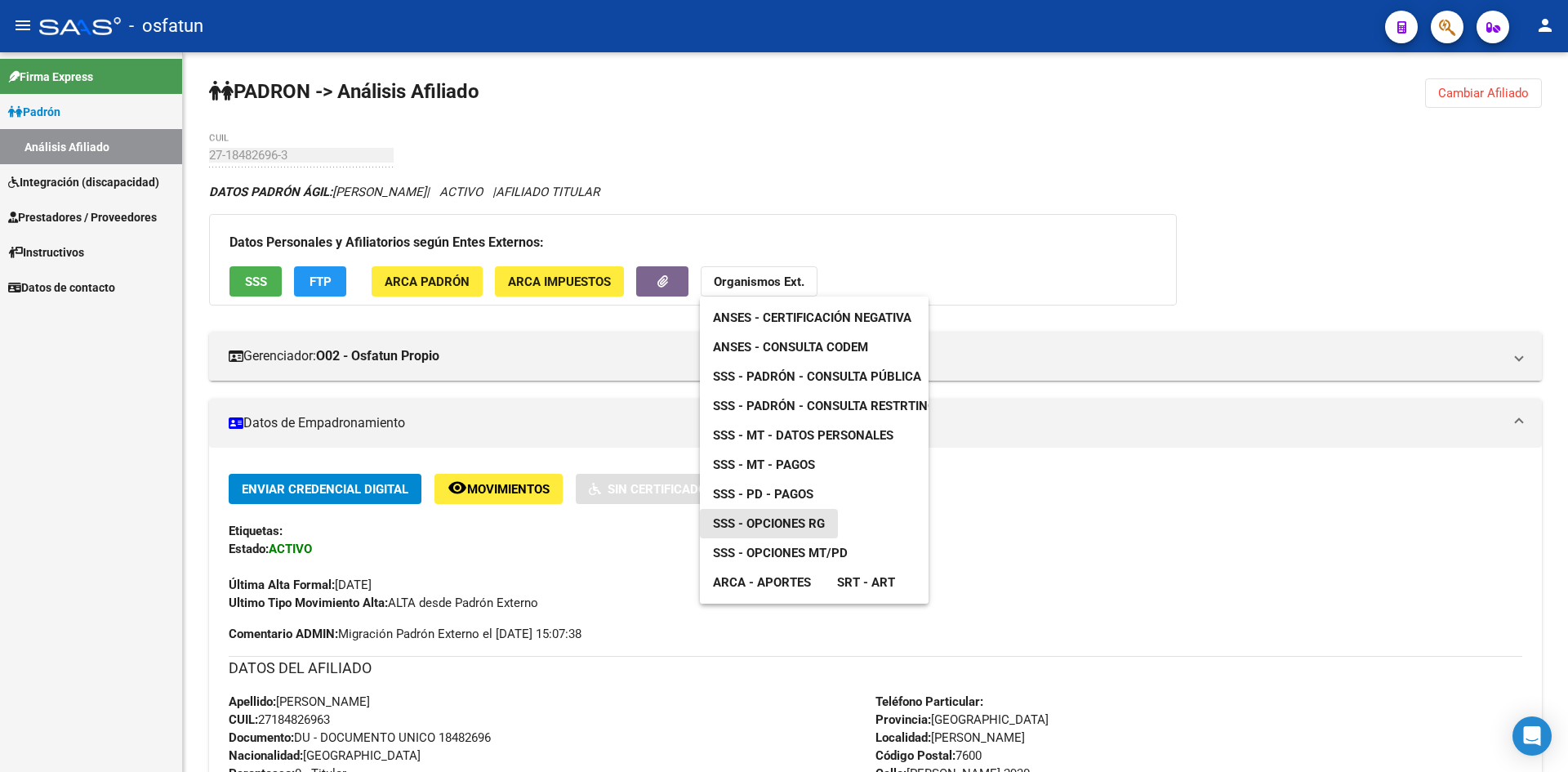
click at [791, 518] on span "SSS - Opciones RG" at bounding box center [769, 524] width 112 height 15
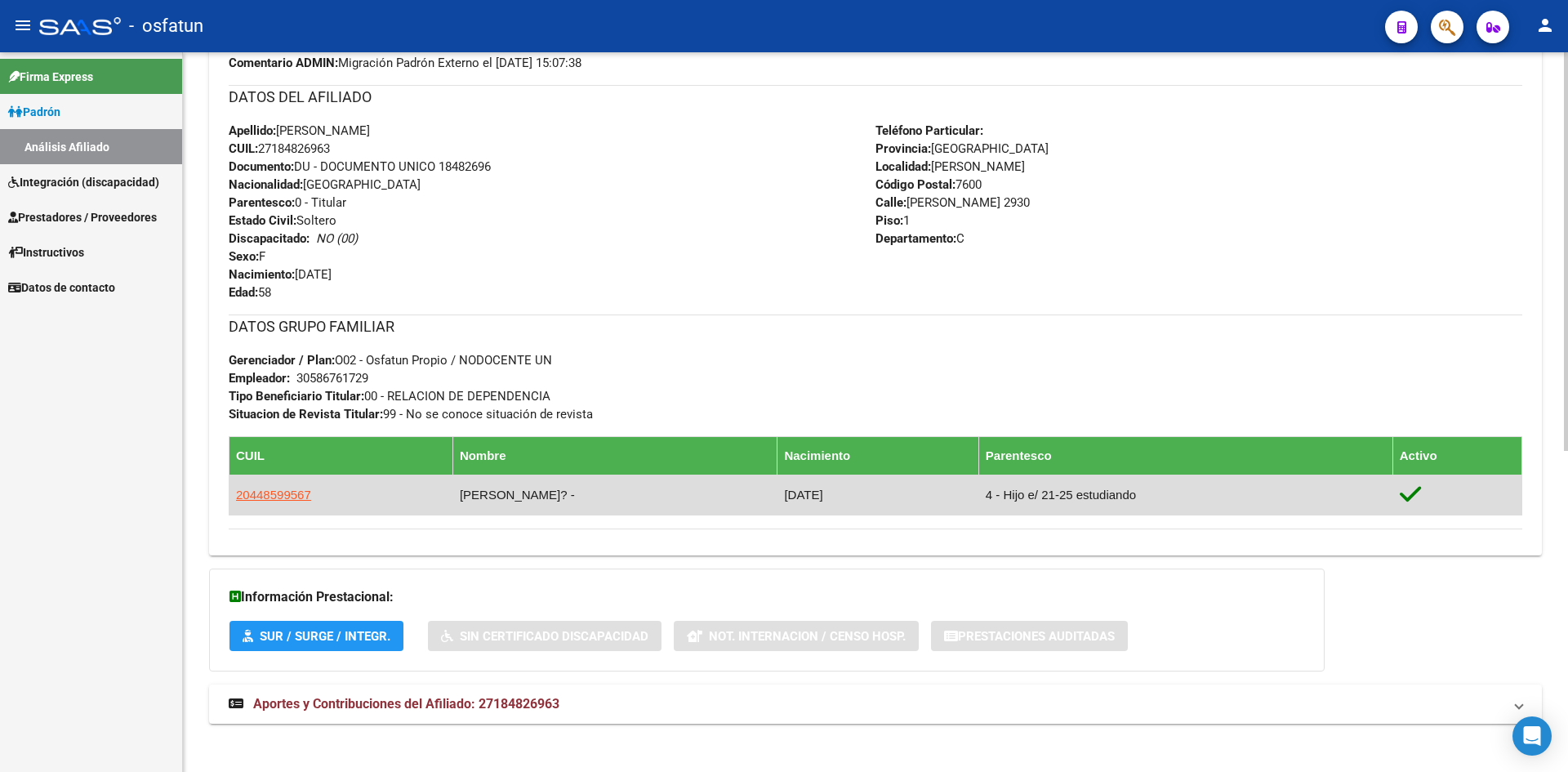
scroll to position [580, 0]
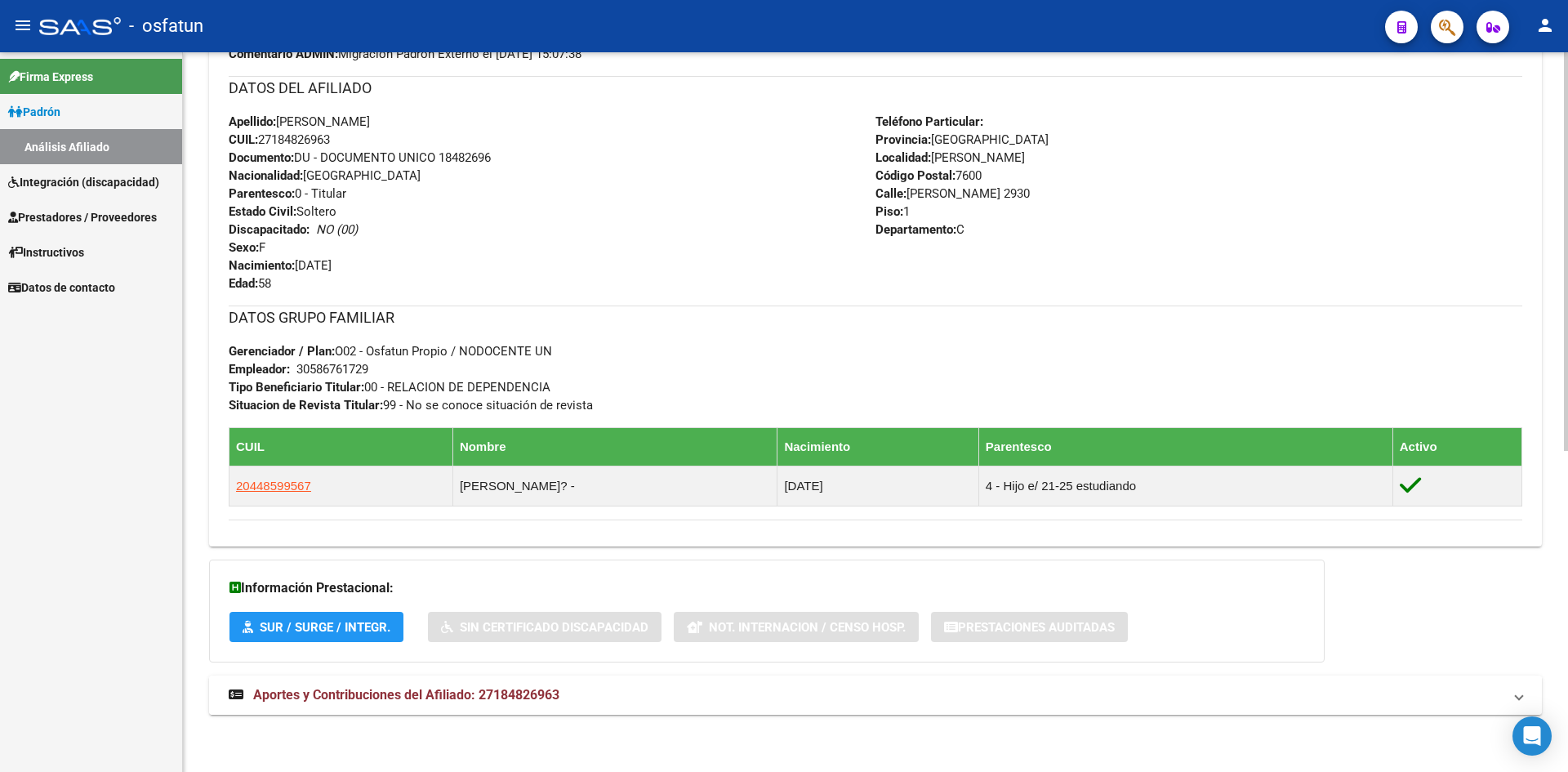
click at [446, 684] on mat-expansion-panel-header "Aportes y Contribuciones del Afiliado: 27184826963" at bounding box center [875, 695] width 1333 height 39
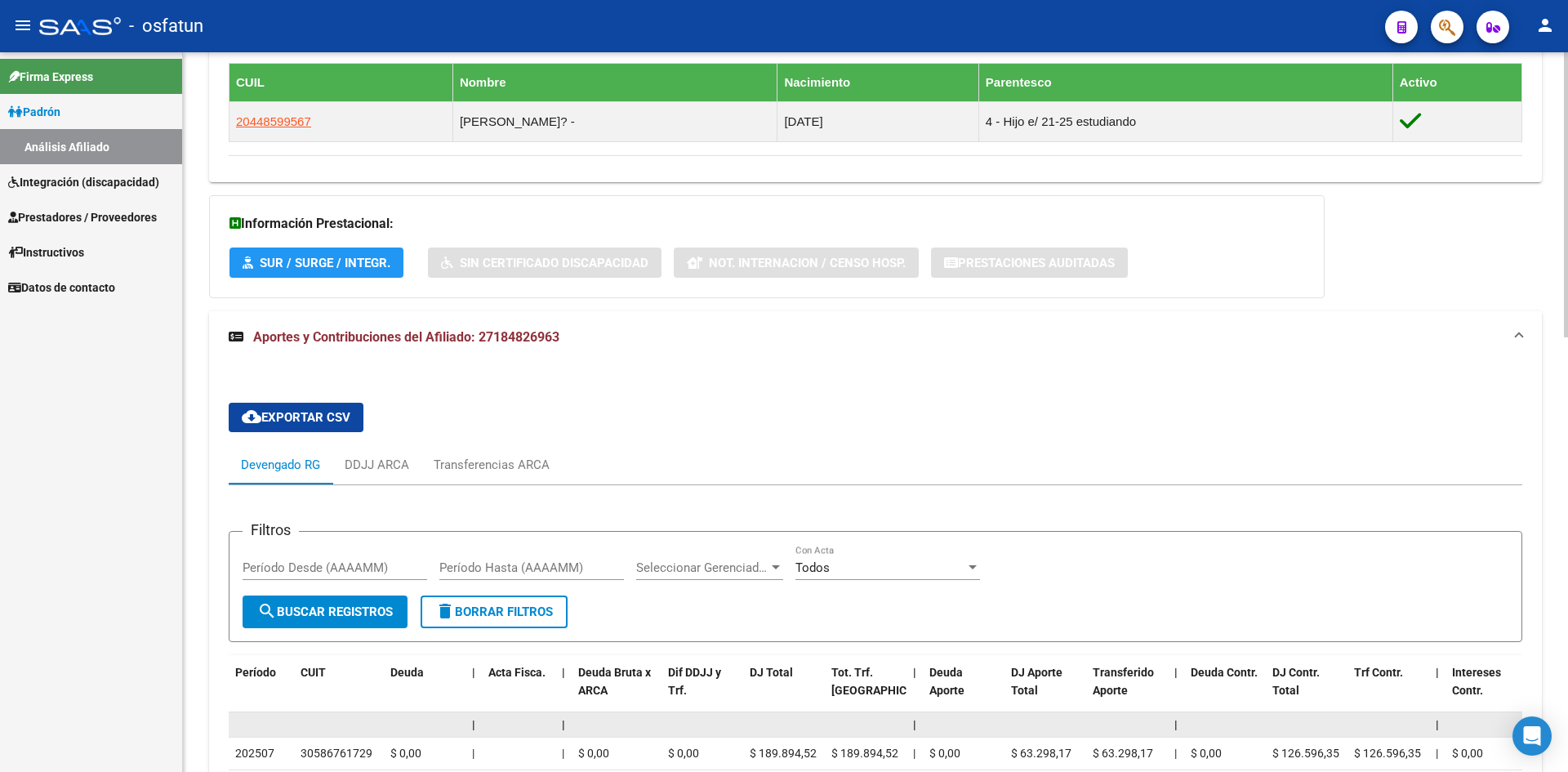
scroll to position [1098, 0]
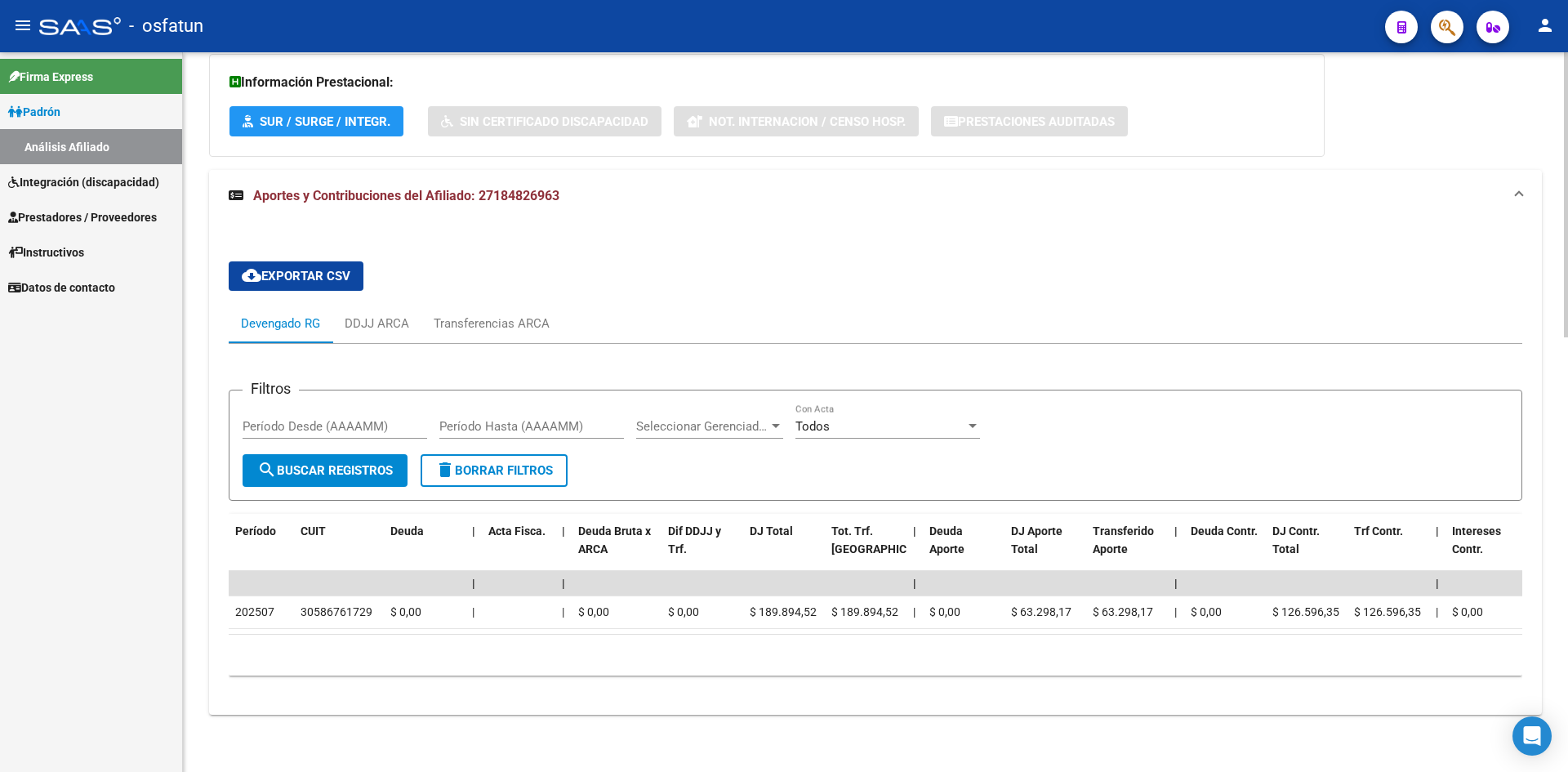
click at [394, 621] on datatable-body "| | | | | | | | | | | | | 202507 30586761729 $ 0,00 | | $ 0,00 $ 0,00 $ 189.894…" at bounding box center [875, 603] width 1294 height 64
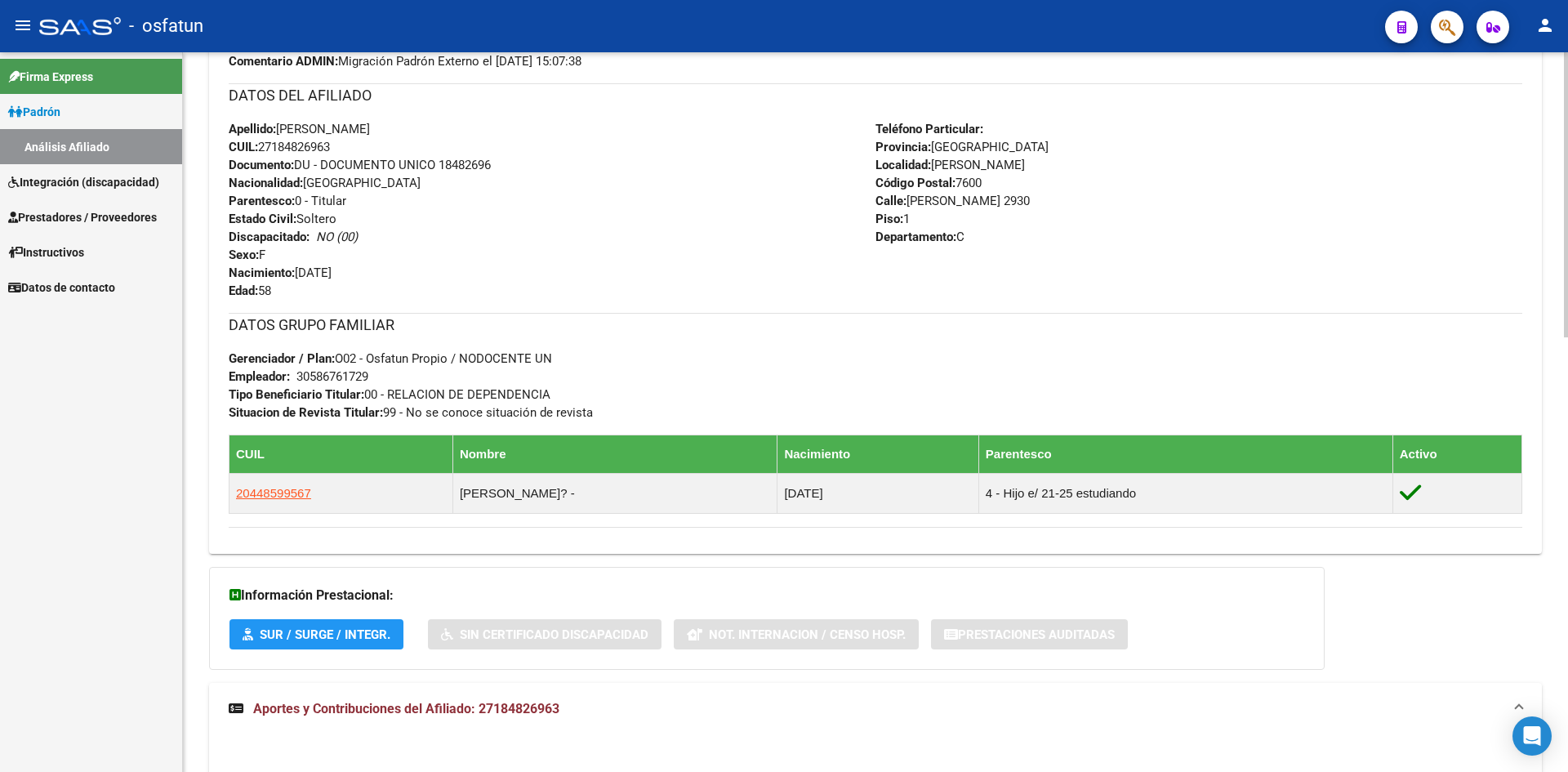
scroll to position [118, 0]
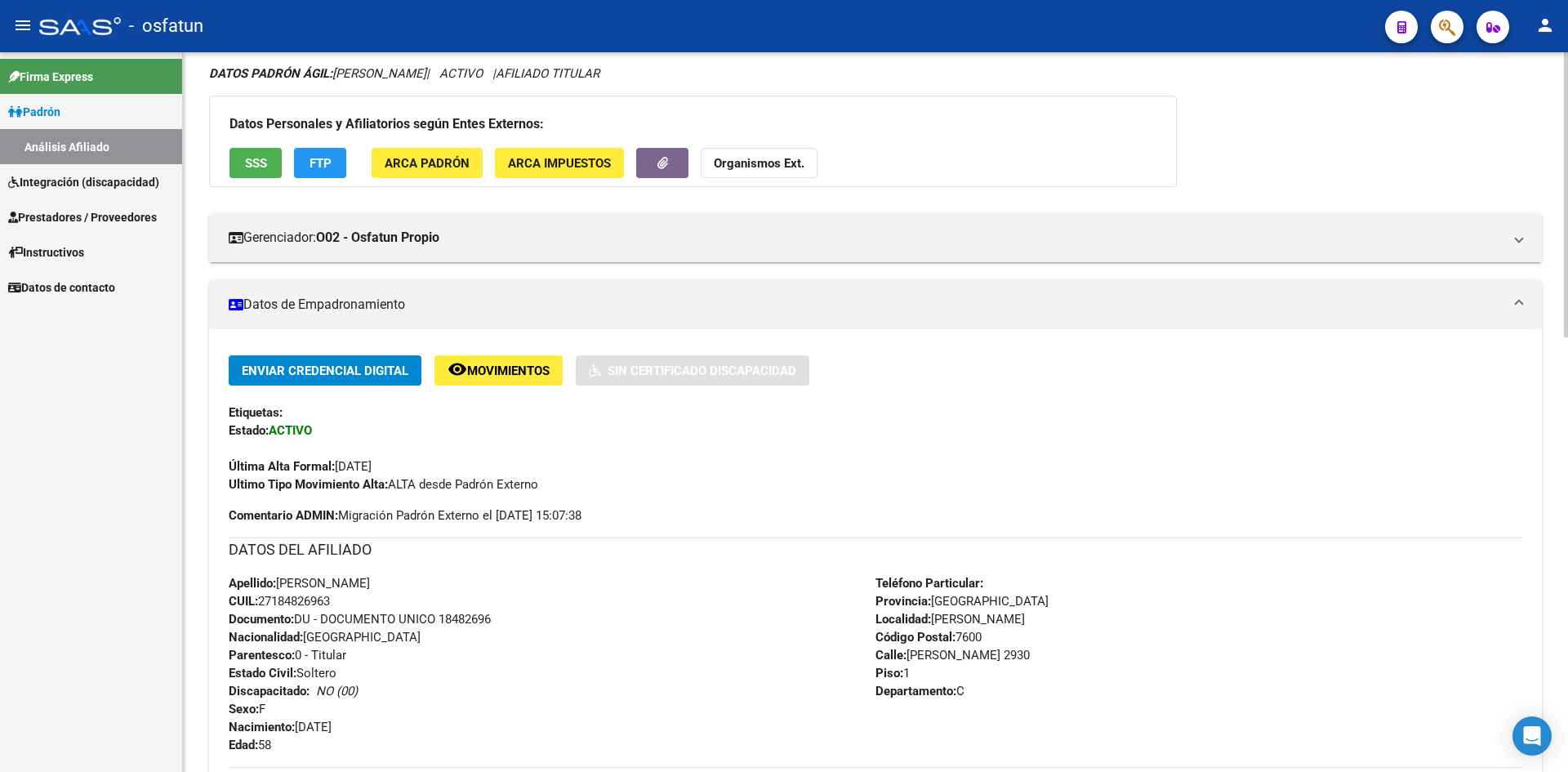
click at [760, 160] on strong "Organismos Ext." at bounding box center [759, 164] width 90 height 15
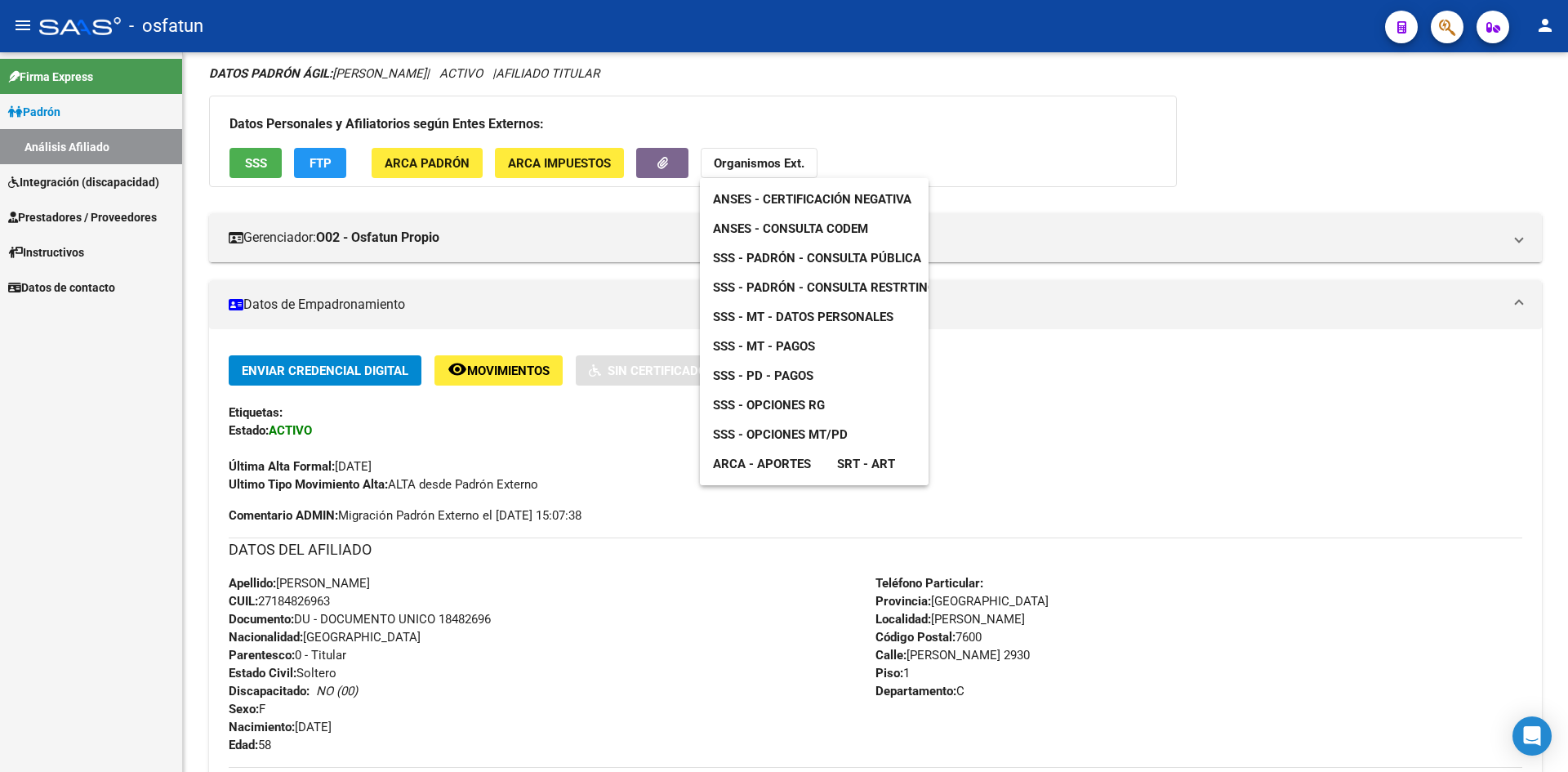
click at [828, 198] on span "ANSES - Certificación Negativa" at bounding box center [812, 199] width 198 height 15
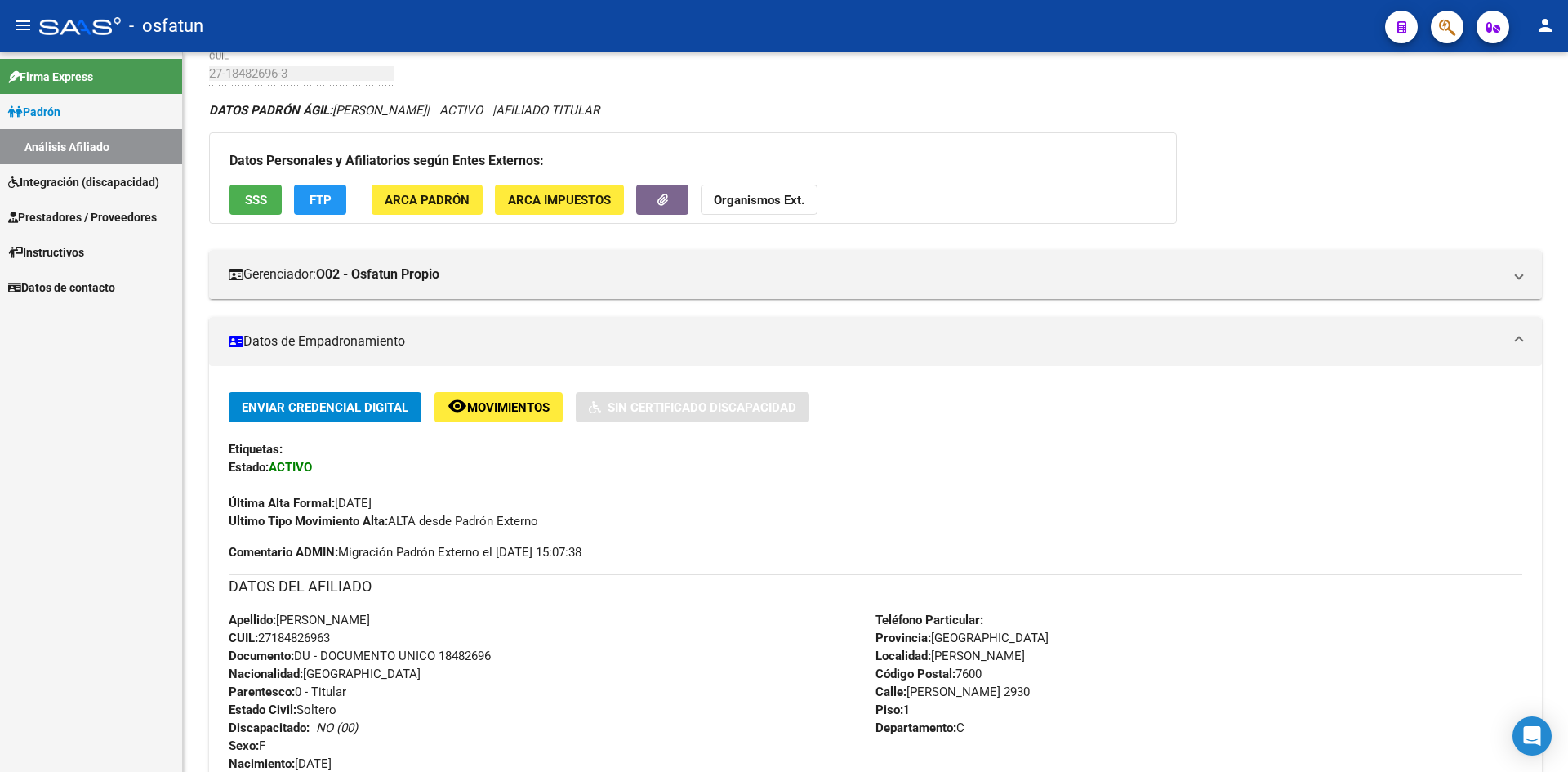
scroll to position [37, 0]
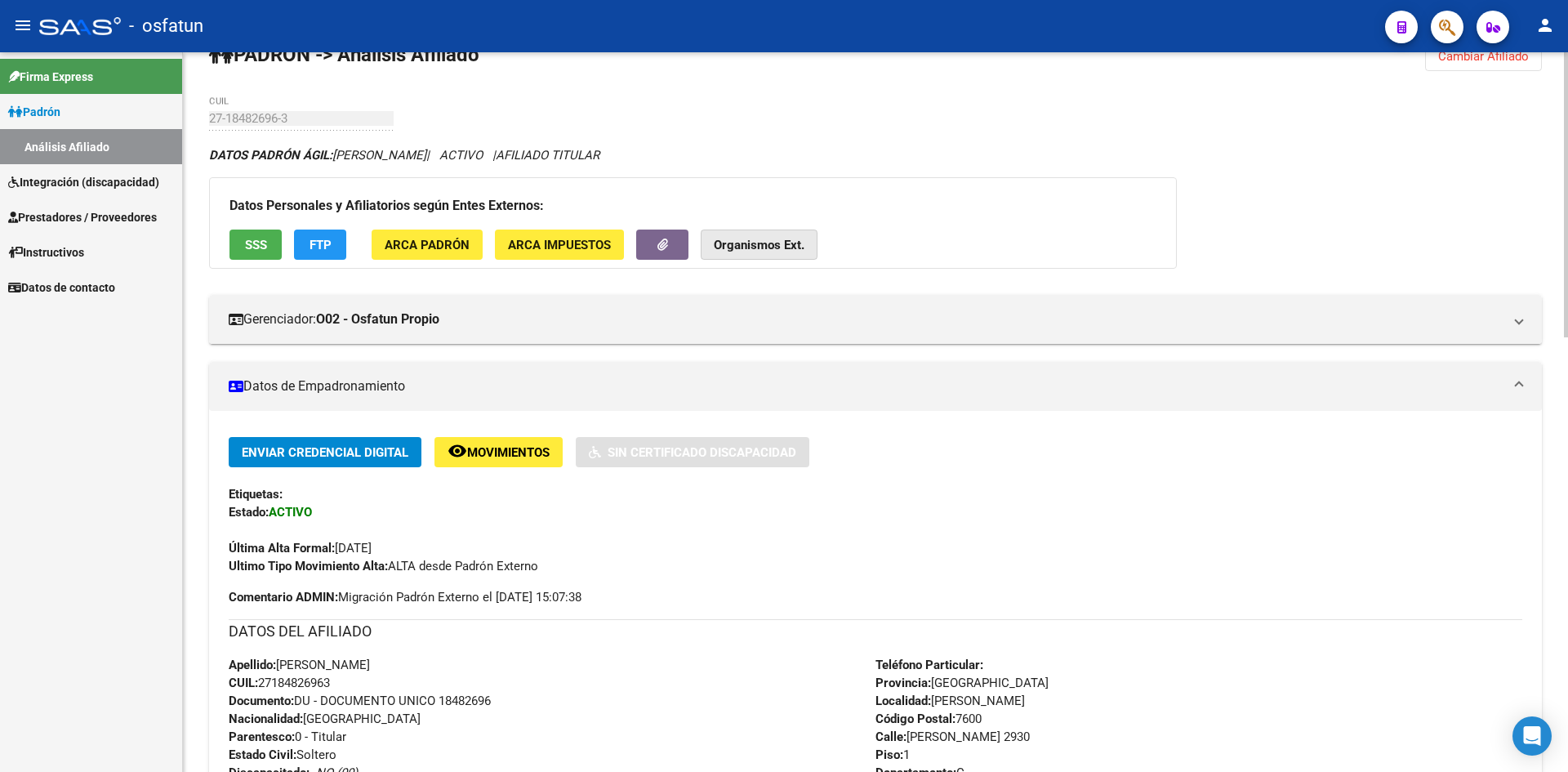
click at [765, 241] on strong "Organismos Ext." at bounding box center [759, 246] width 90 height 15
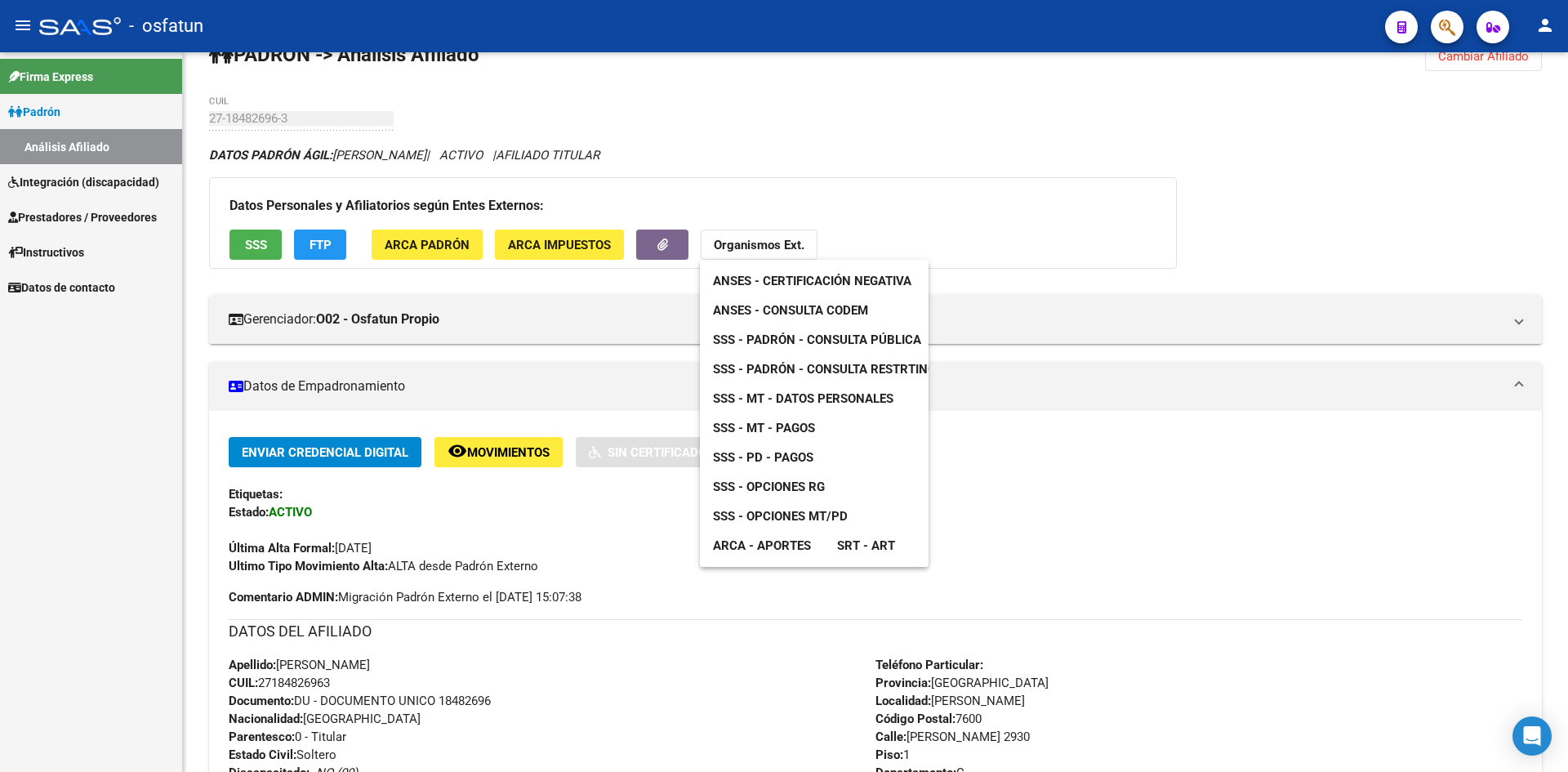
click at [820, 340] on span "SSS - Padrón - Consulta Pública" at bounding box center [817, 339] width 208 height 15
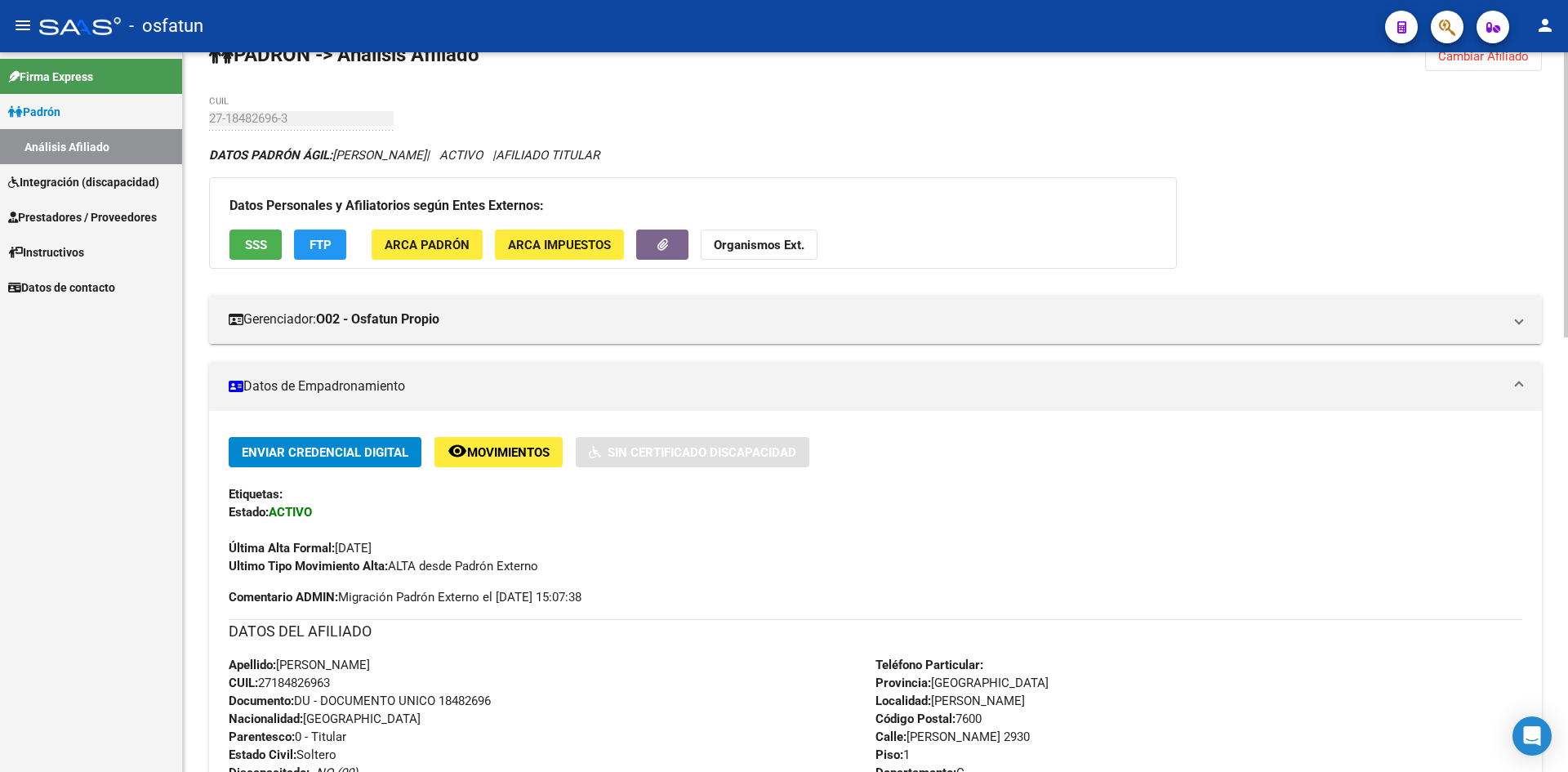
click at [786, 261] on div "Datos Personales y Afiliatorios según Entes Externos: SSS FTP ARCA Padrón ARCA …" at bounding box center [693, 223] width 968 height 91
click at [767, 244] on strong "Organismos Ext." at bounding box center [759, 246] width 90 height 15
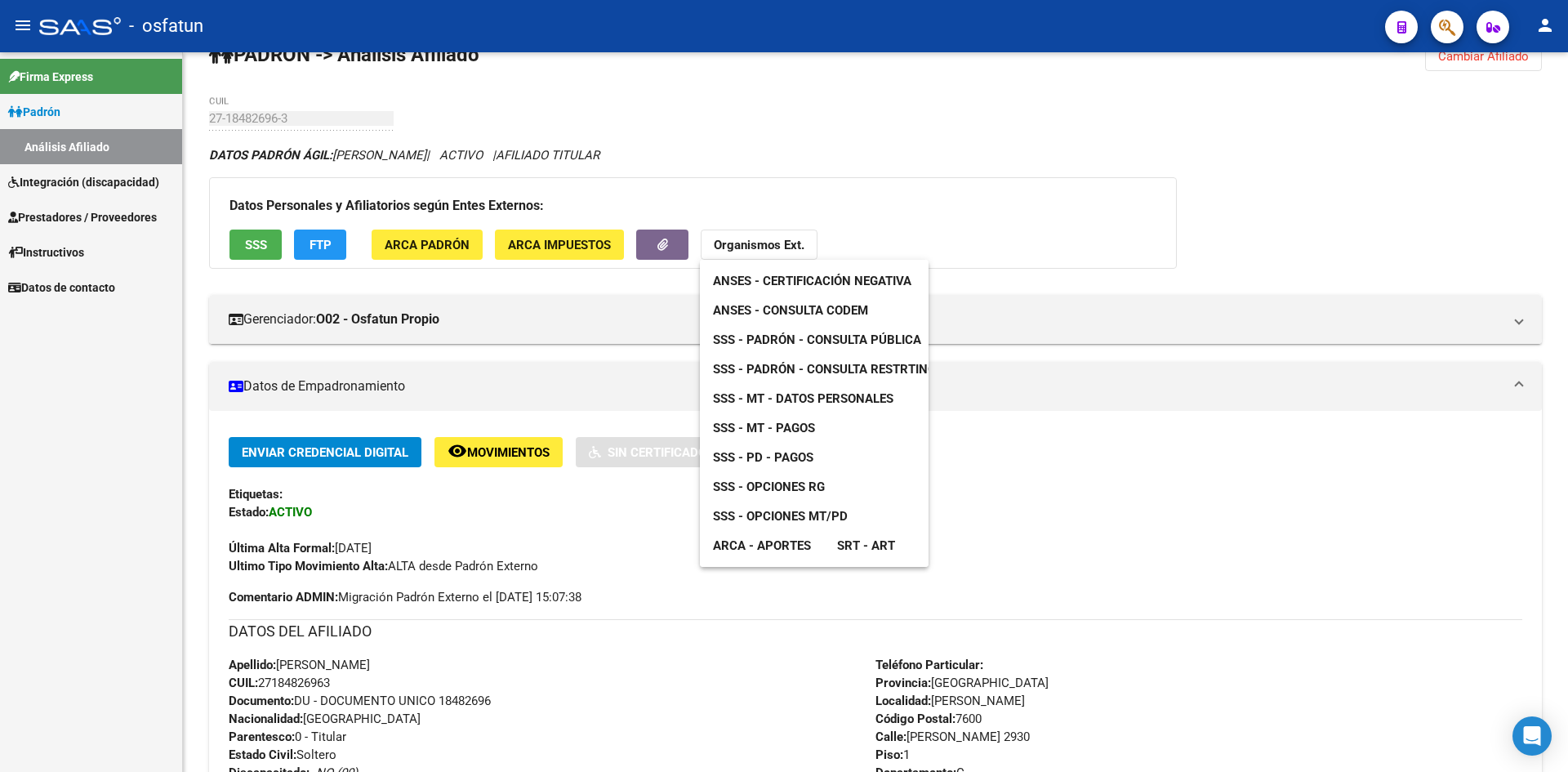
click at [843, 305] on span "ANSES - Consulta CODEM" at bounding box center [791, 311] width 155 height 15
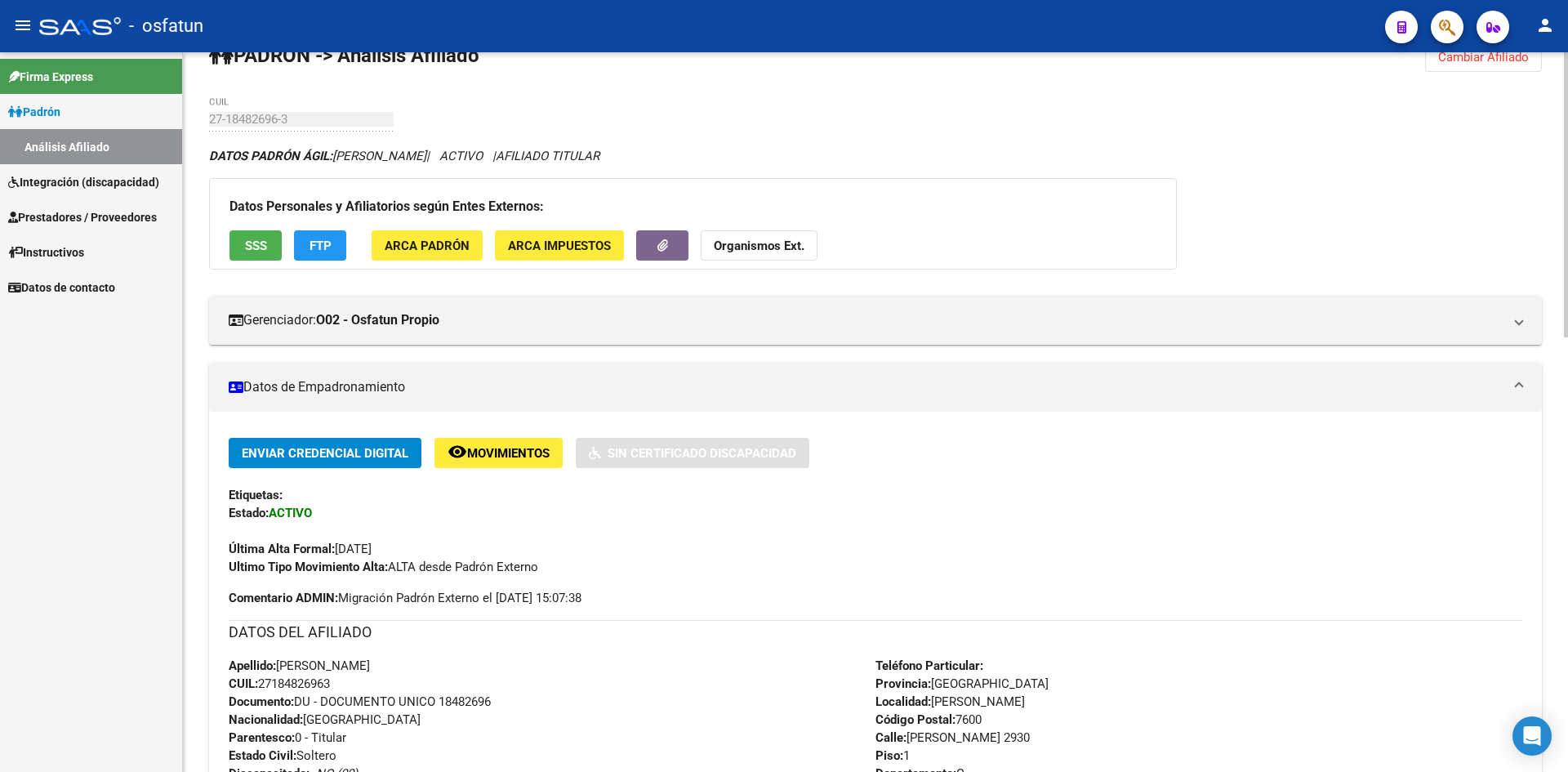
scroll to position [0, 0]
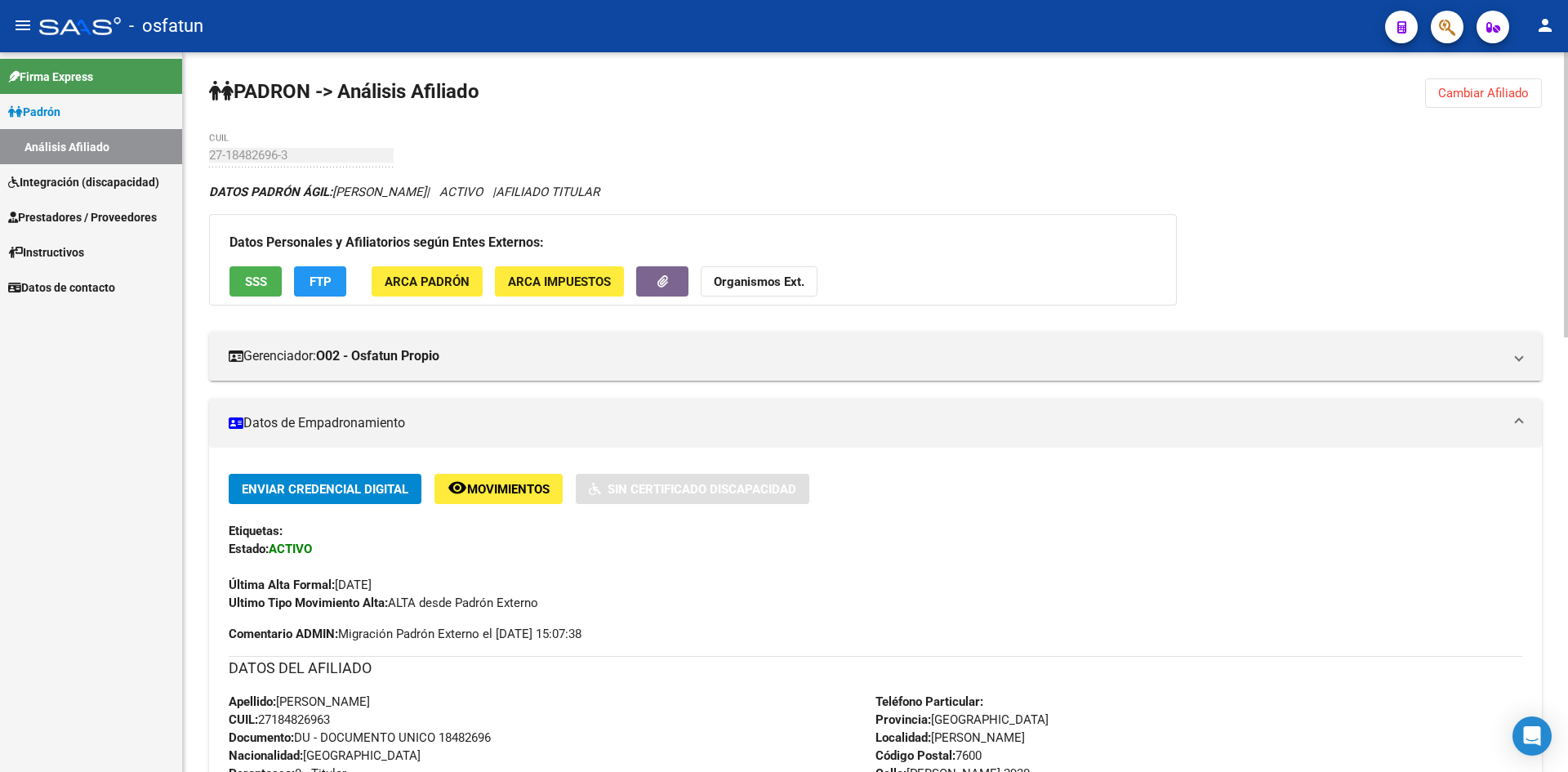
click at [1506, 94] on span "Cambiar Afiliado" at bounding box center [1483, 93] width 90 height 15
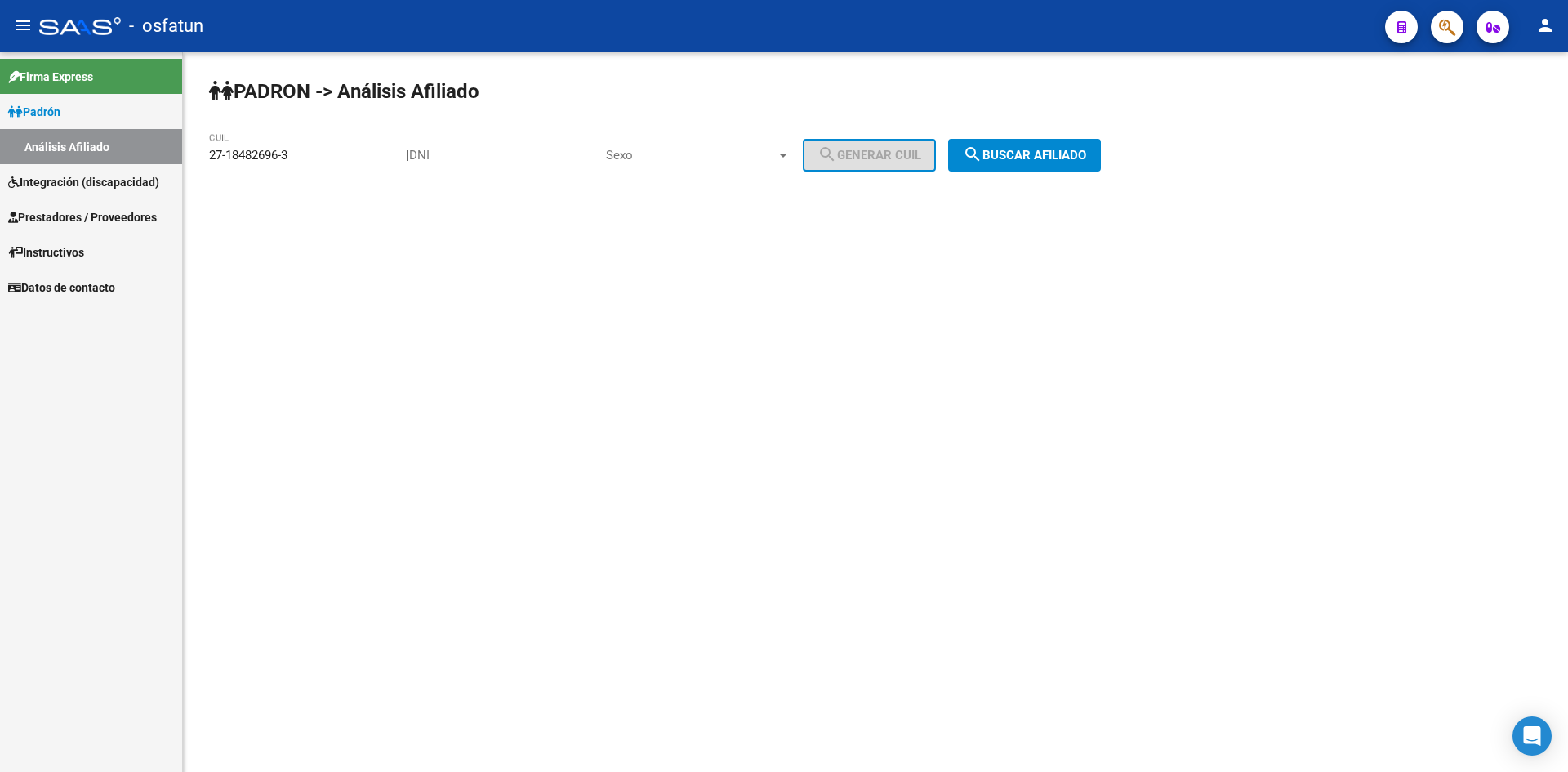
drag, startPoint x: 344, startPoint y: 153, endPoint x: 0, endPoint y: 153, distance: 344.0
click at [0, 153] on mat-sidenav-container "Firma Express Padrón Análisis Afiliado Integración (discapacidad) Estado Presen…" at bounding box center [784, 412] width 1568 height 720
paste input "-18509950"
click at [1014, 151] on span "search Buscar afiliado" at bounding box center [1025, 155] width 124 height 15
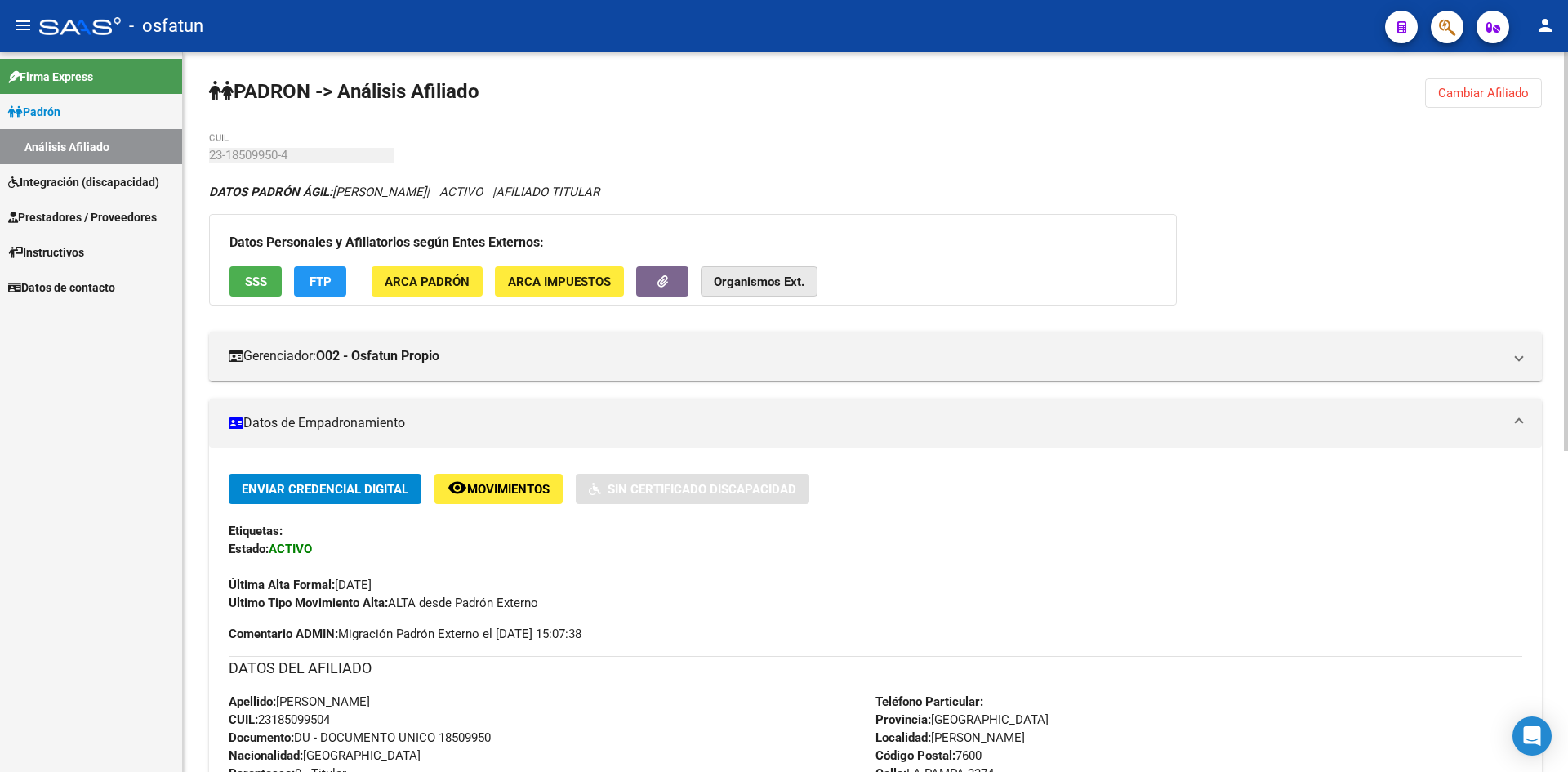
click at [737, 272] on button "Organismos Ext." at bounding box center [760, 281] width 117 height 30
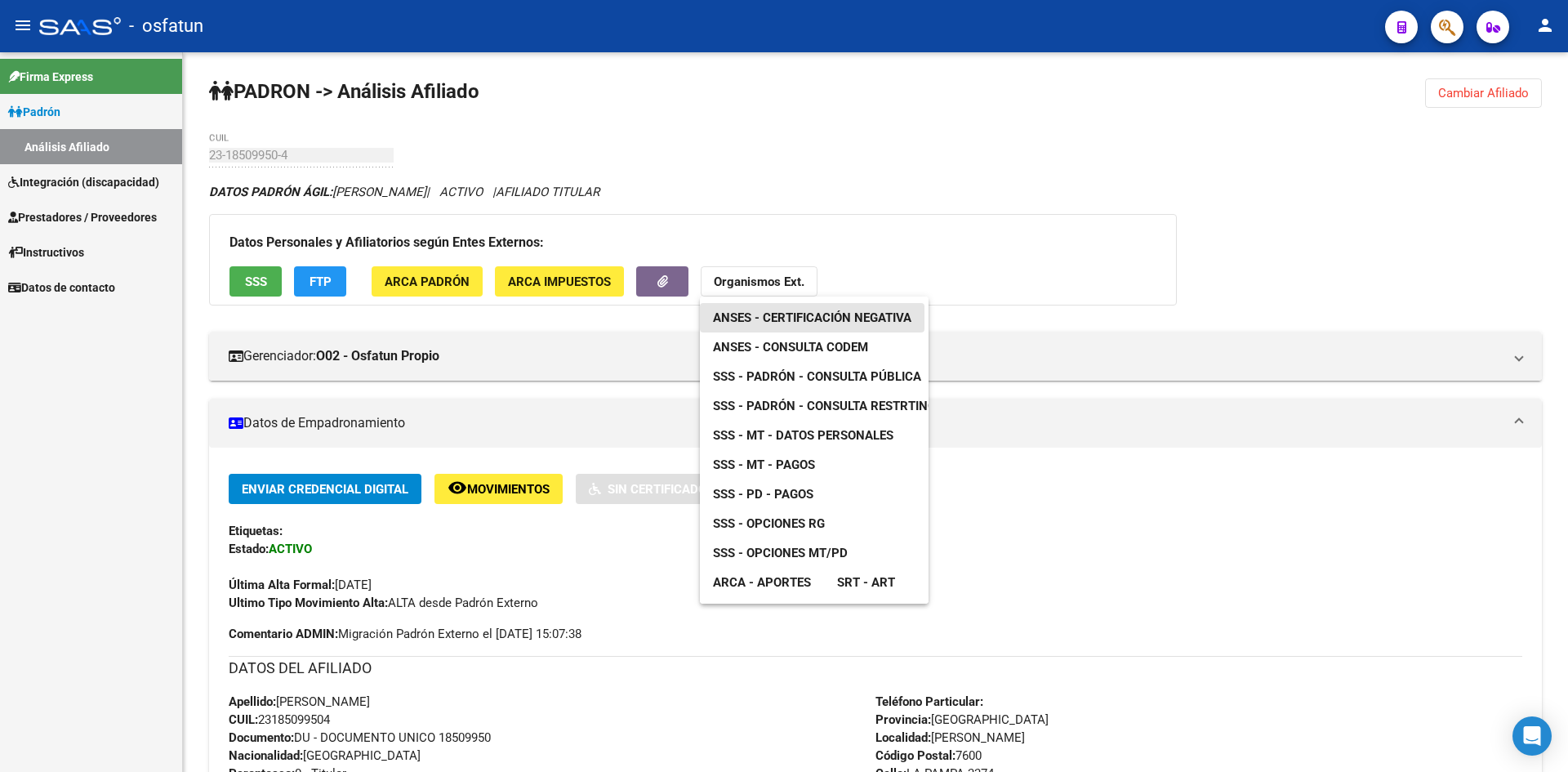
click at [817, 317] on span "ANSES - Certificación Negativa" at bounding box center [812, 318] width 198 height 15
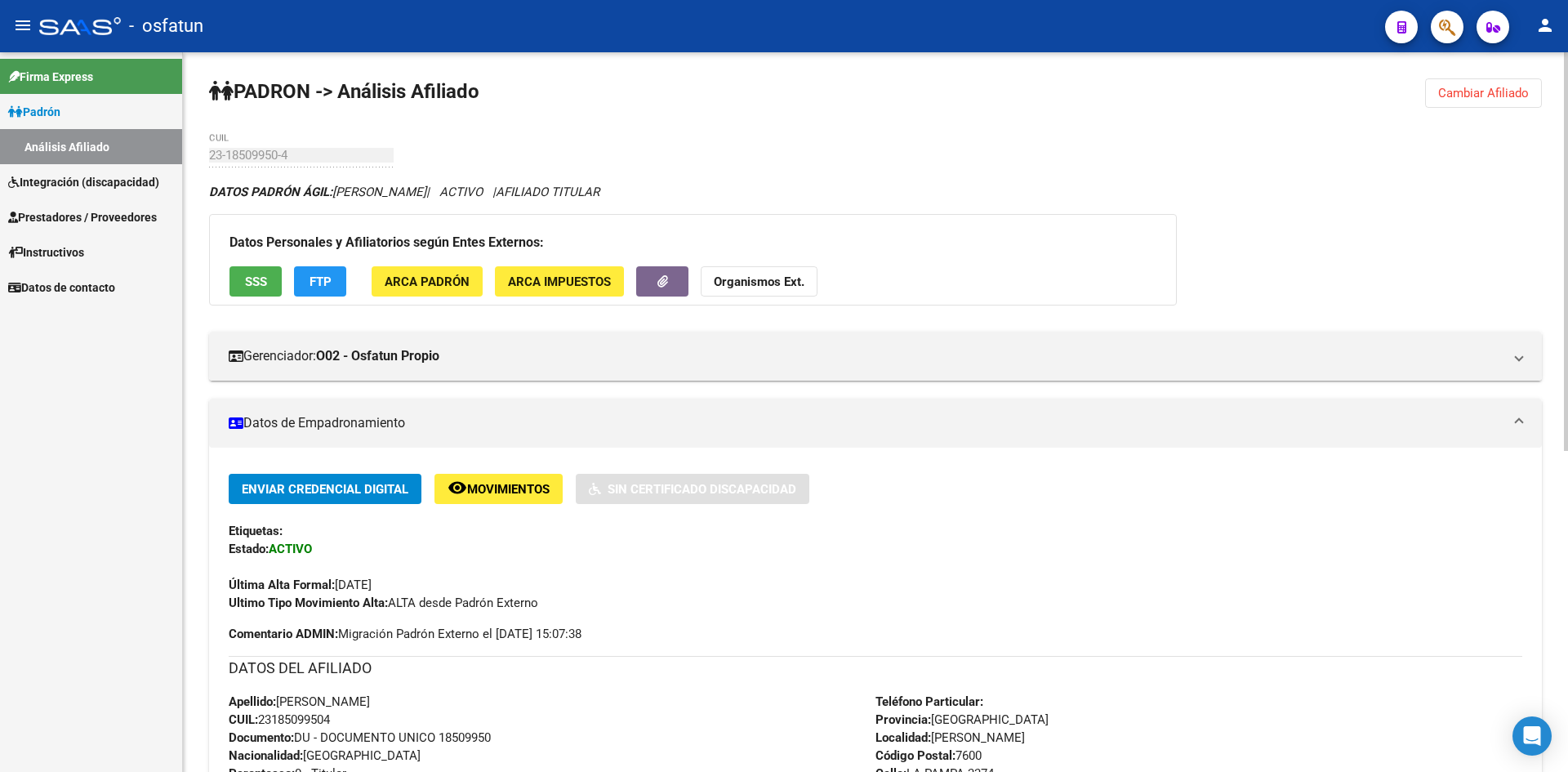
click at [773, 272] on button "Organismos Ext." at bounding box center [760, 281] width 117 height 30
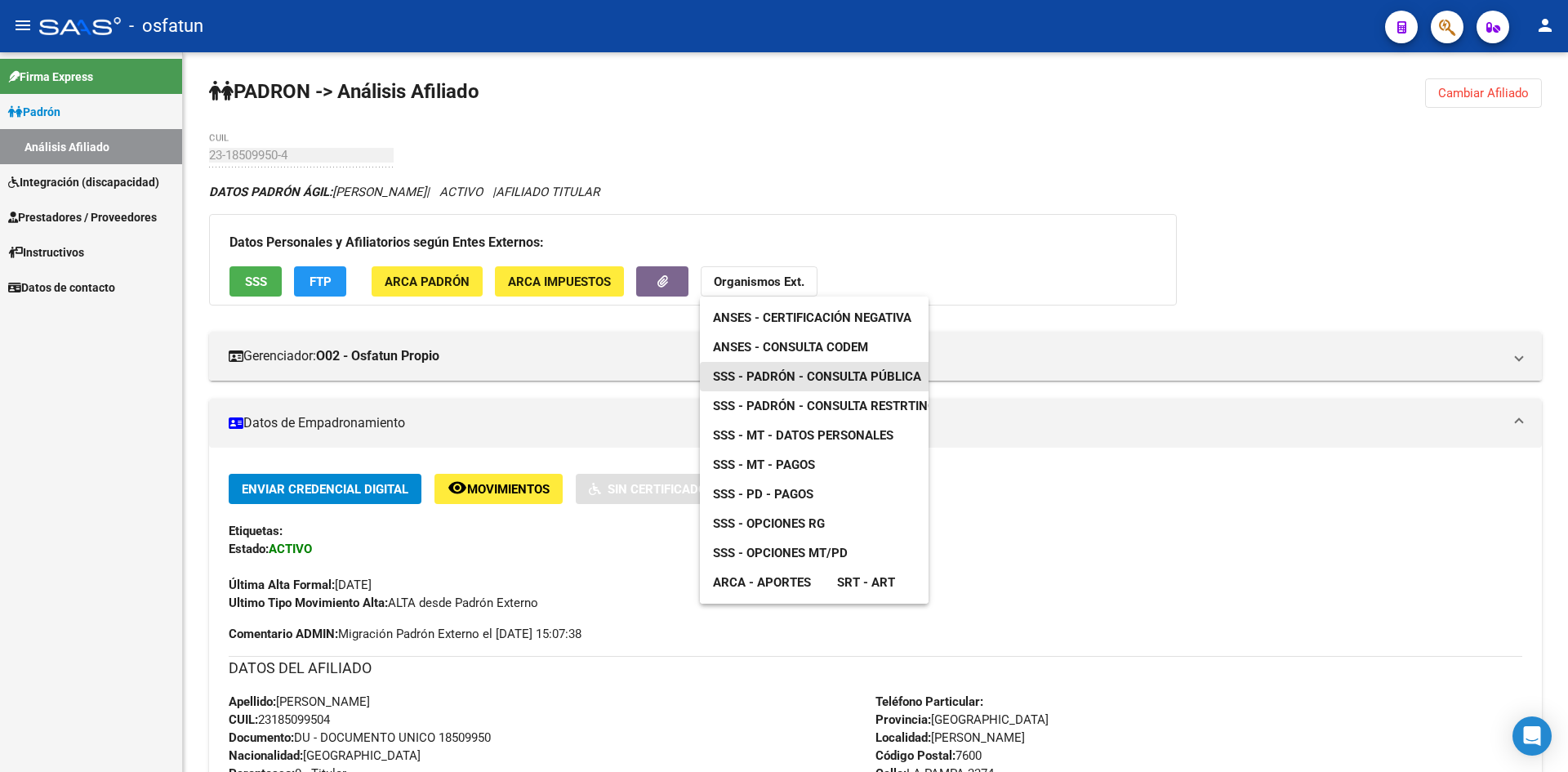
click at [809, 379] on span "SSS - Padrón - Consulta Pública" at bounding box center [817, 377] width 208 height 15
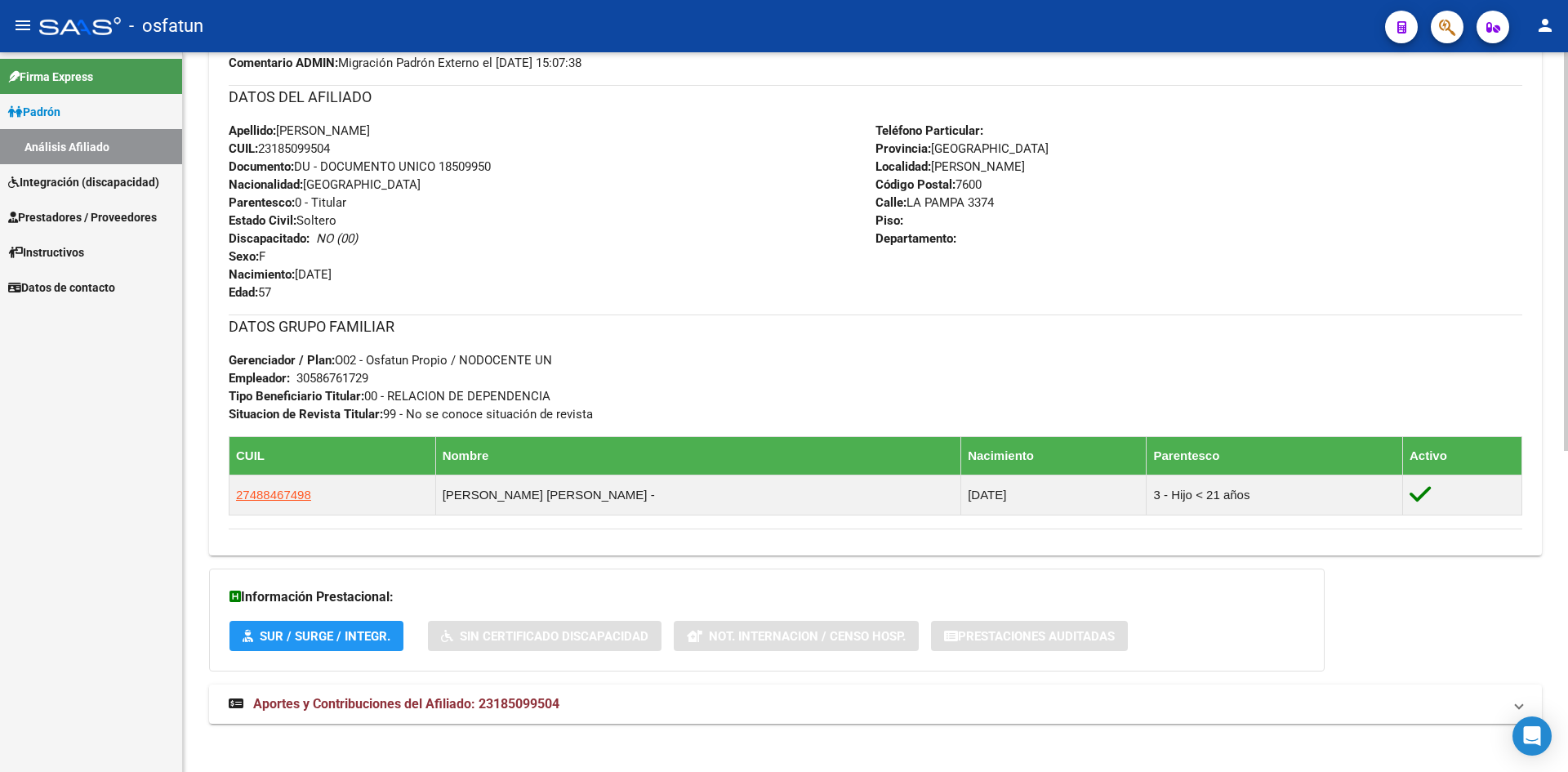
scroll to position [580, 0]
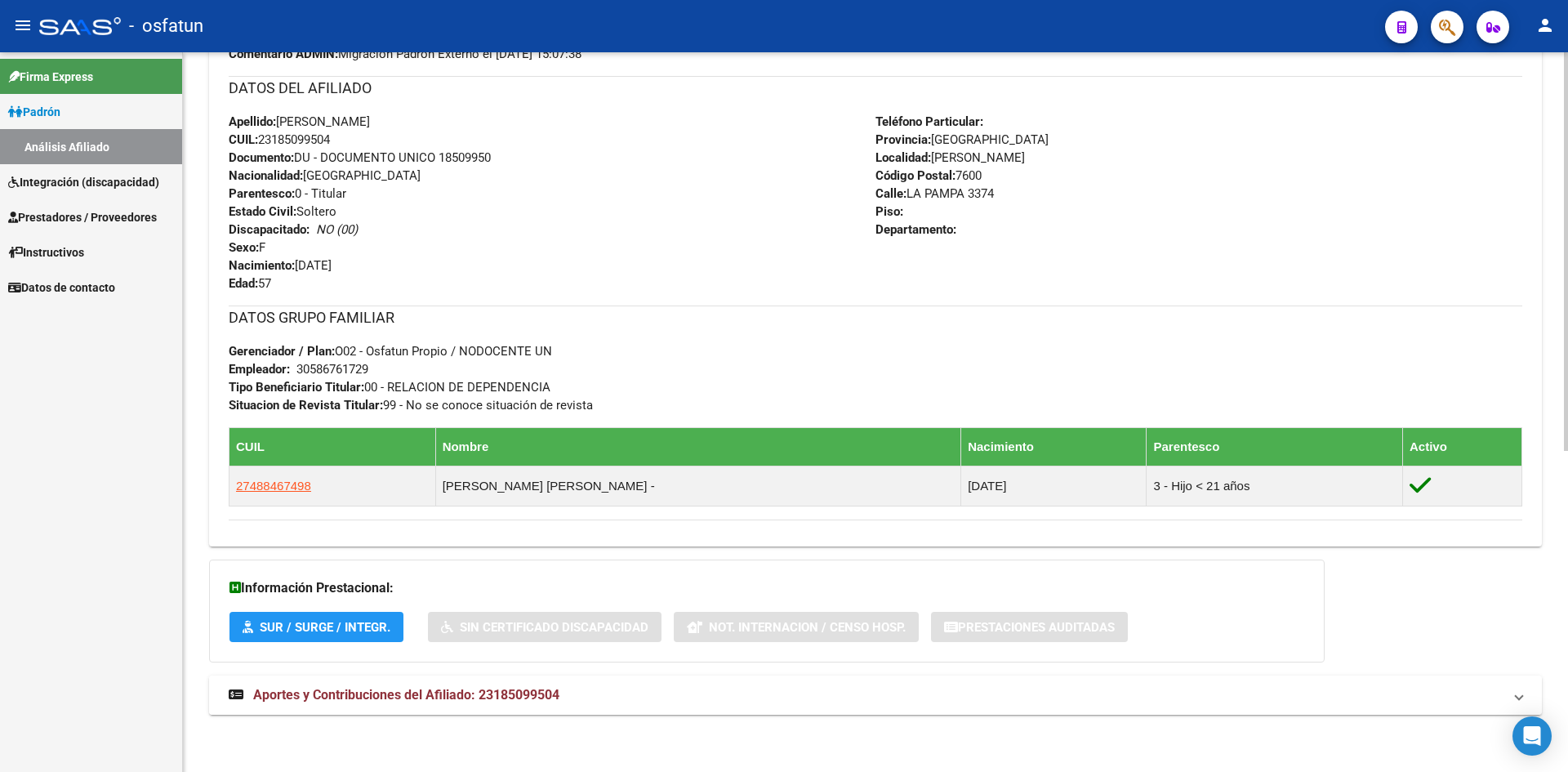
click at [531, 691] on span "Aportes y Contribuciones del Afiliado: 23185099504" at bounding box center [405, 695] width 306 height 16
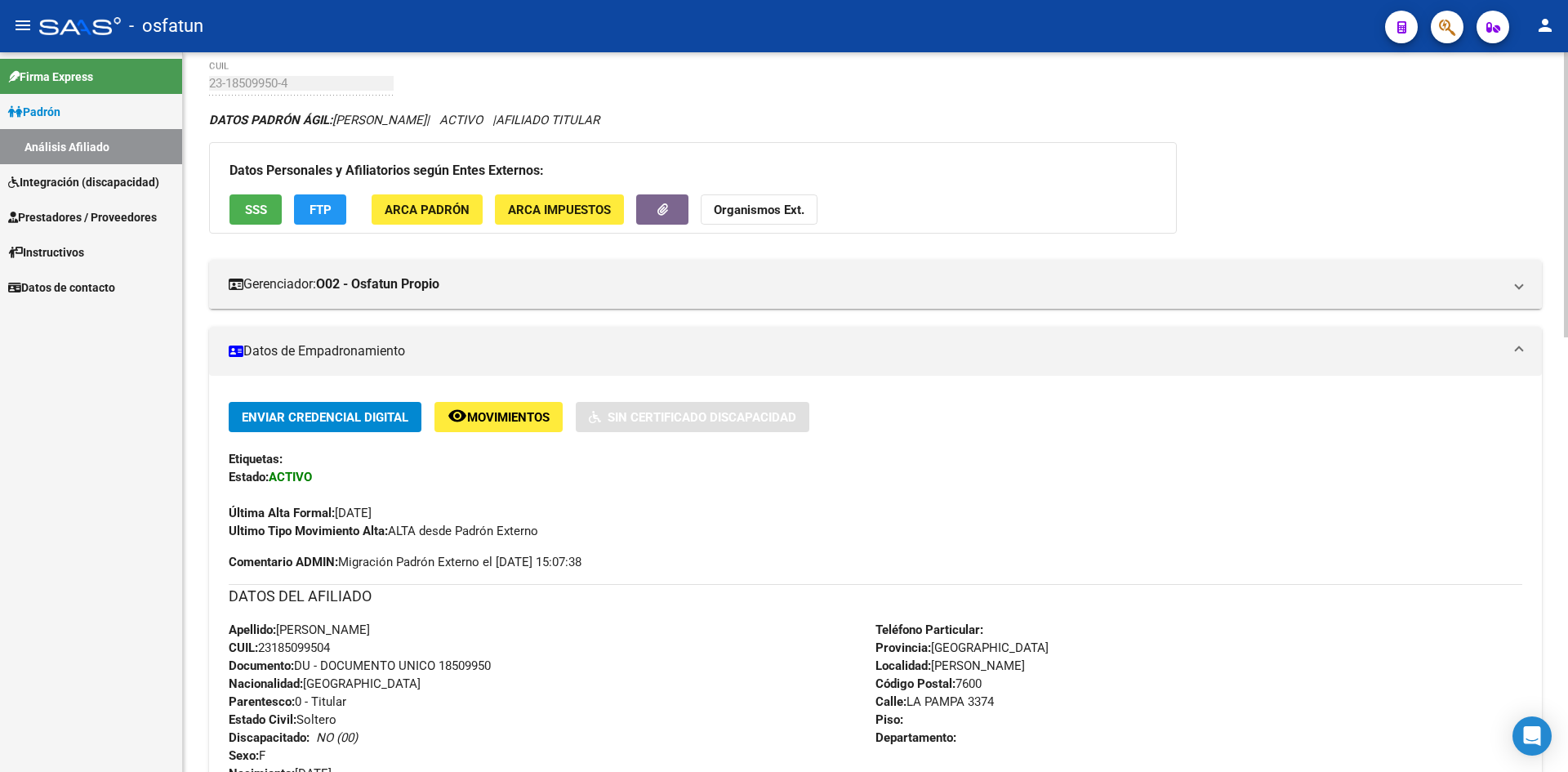
scroll to position [0, 0]
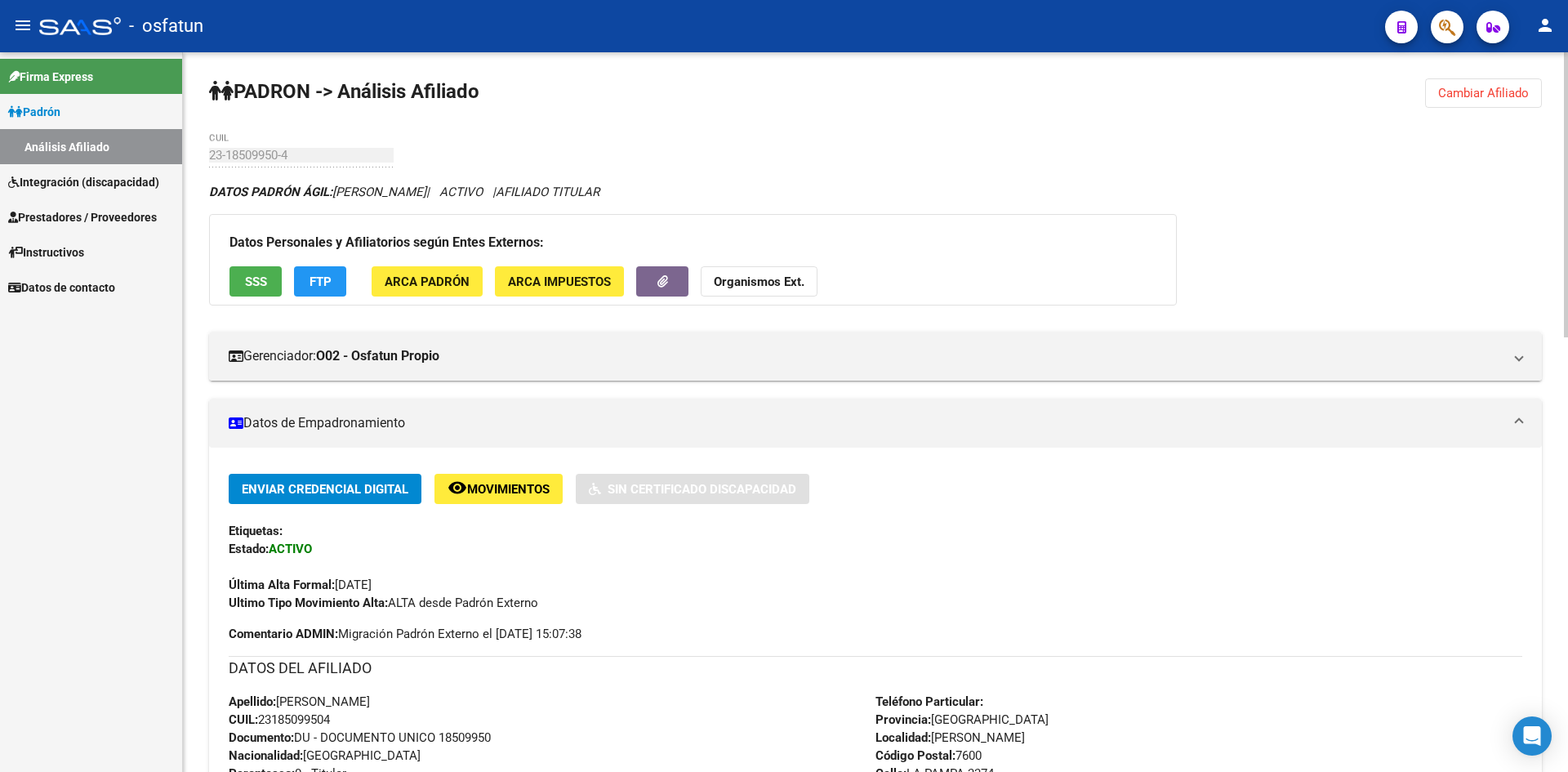
click at [1471, 96] on span "Cambiar Afiliado" at bounding box center [1483, 93] width 90 height 15
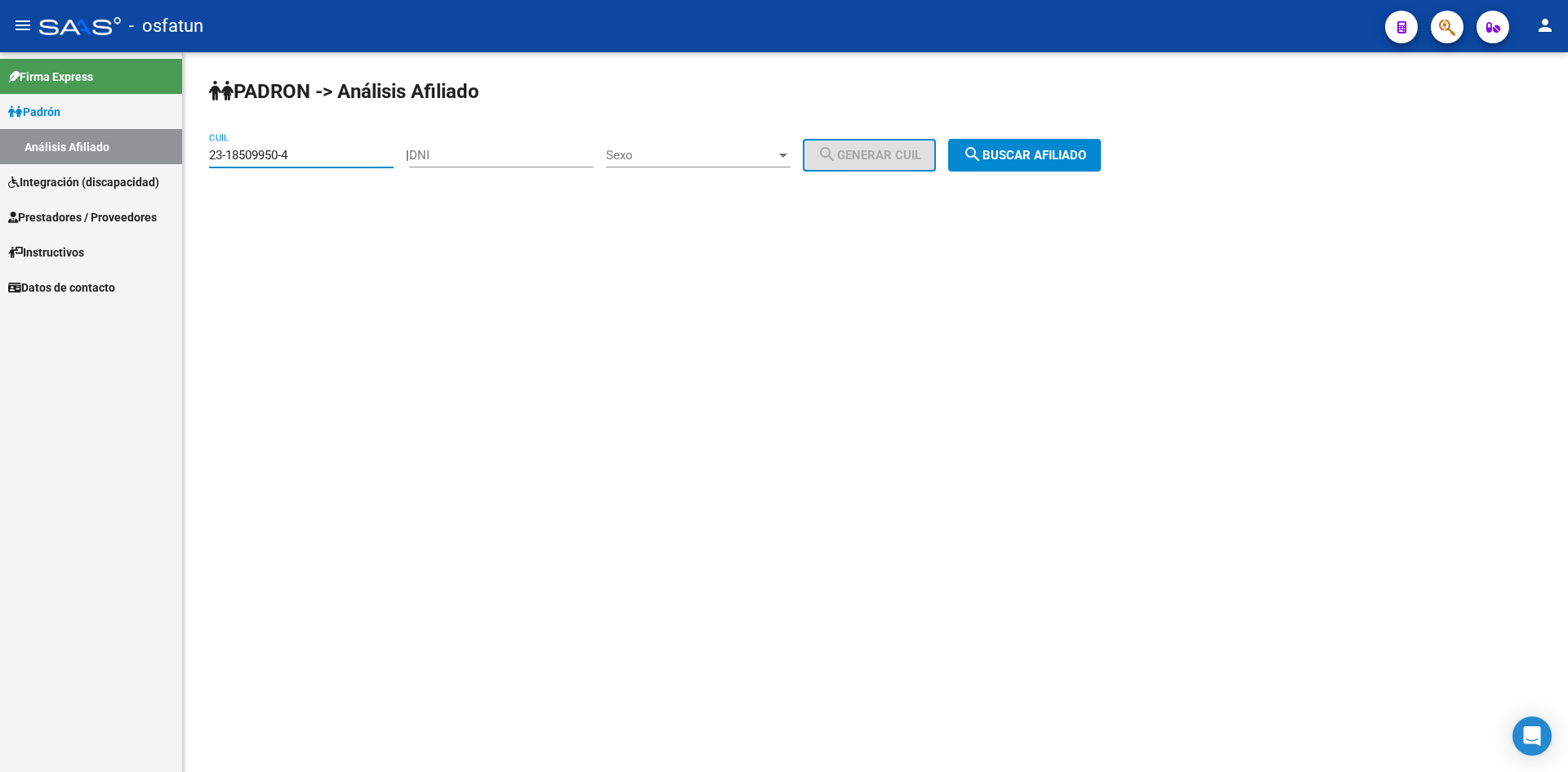
drag, startPoint x: 337, startPoint y: 159, endPoint x: 0, endPoint y: 148, distance: 337.2
click at [0, 148] on mat-sidenav-container "Firma Express Padrón Análisis Afiliado Integración (discapacidad) Estado Presen…" at bounding box center [784, 412] width 1568 height 720
paste input "7-18526336-9"
type input "27-18526336-9"
click at [1026, 163] on button "search Buscar afiliado" at bounding box center [1025, 154] width 153 height 33
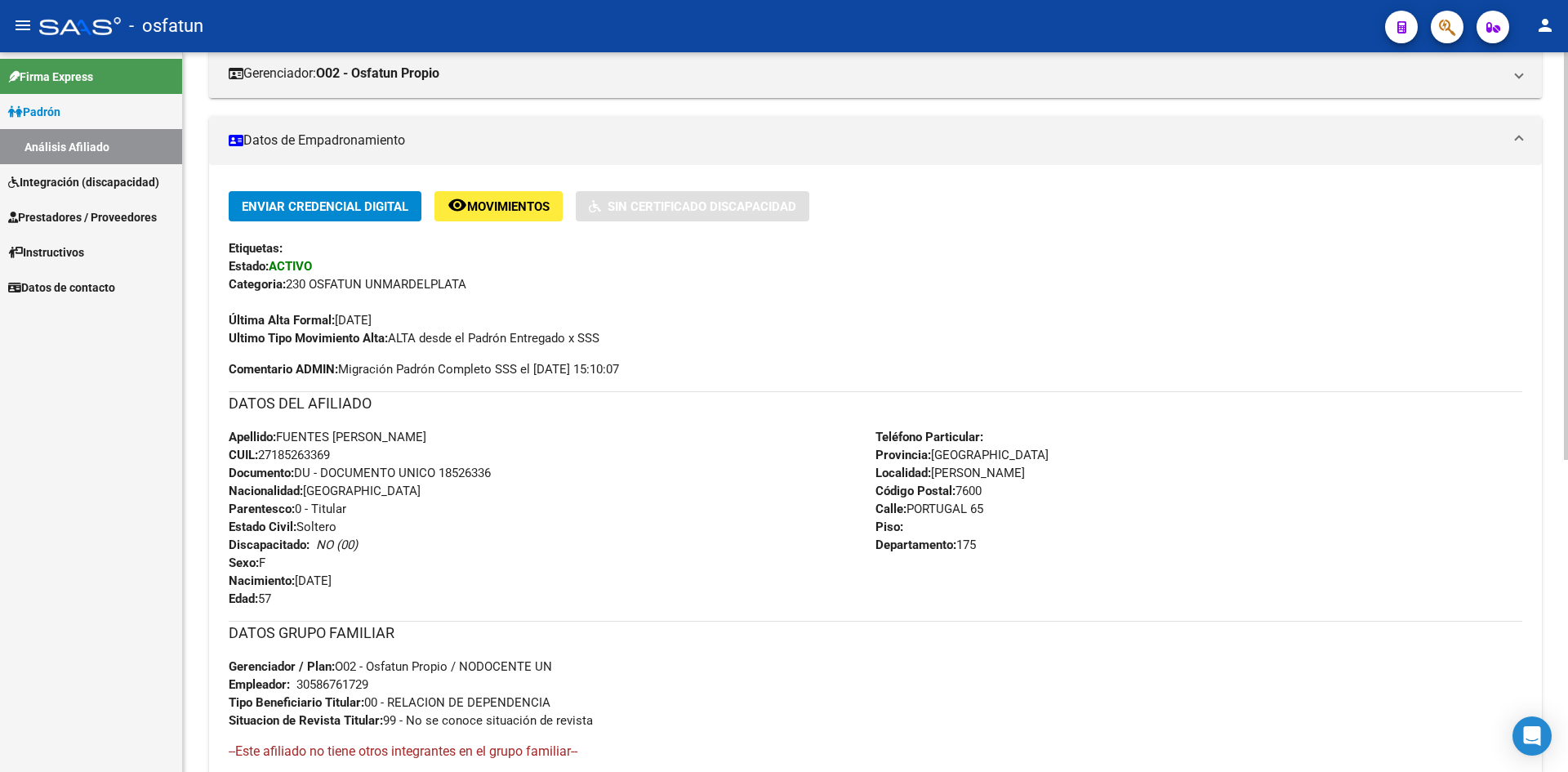
scroll to position [326, 0]
